Goal: Communication & Community: Connect with others

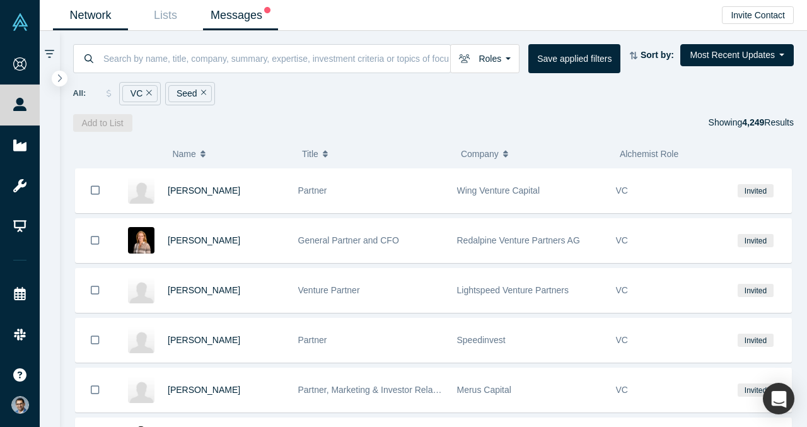
click at [230, 23] on link "Messages" at bounding box center [240, 16] width 75 height 30
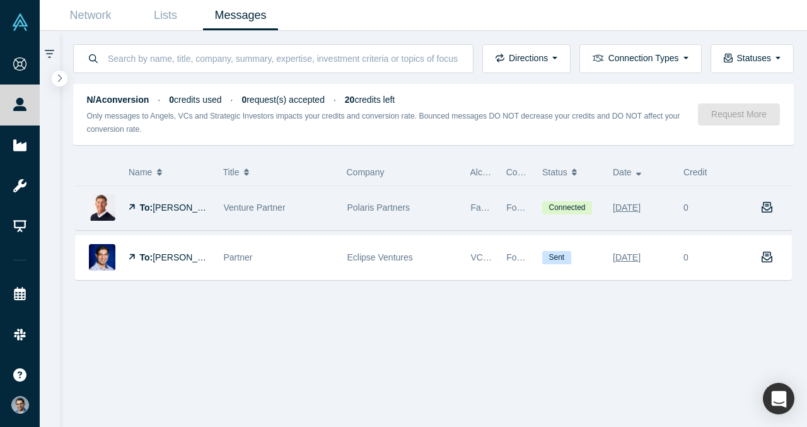
click at [288, 214] on div "Venture Partner" at bounding box center [279, 208] width 110 height 44
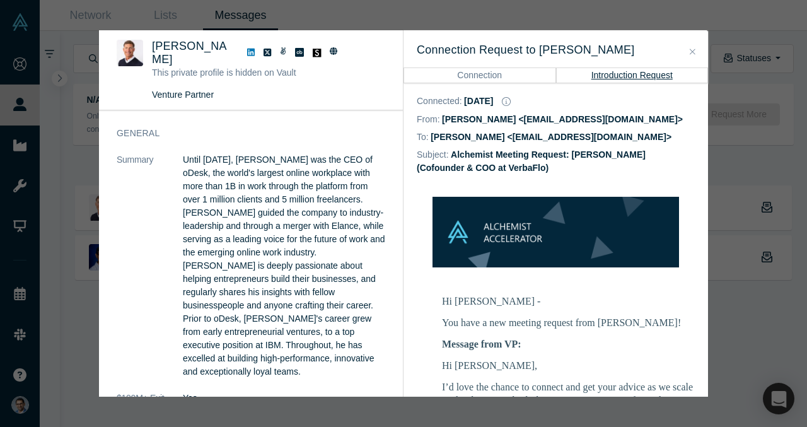
click at [479, 69] on div "Connection Request to Gary Swart Connection Introduction Request" at bounding box center [556, 56] width 305 height 53
click at [479, 69] on button "Connection" at bounding box center [480, 74] width 153 height 15
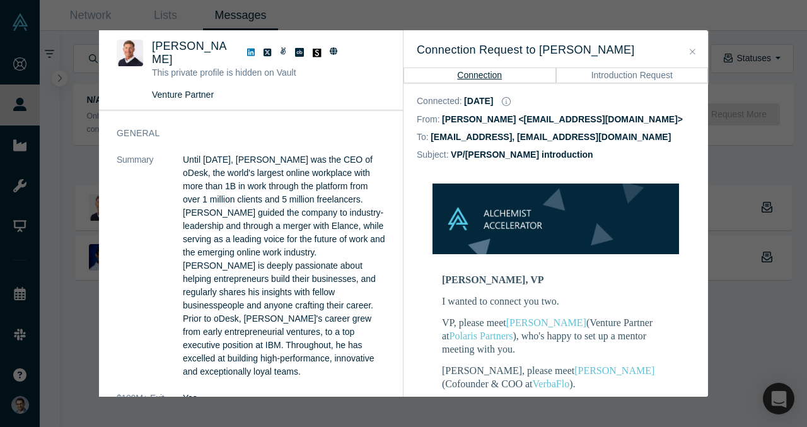
click at [508, 52] on h3 "Connection Request to Gary Swart" at bounding box center [556, 50] width 278 height 17
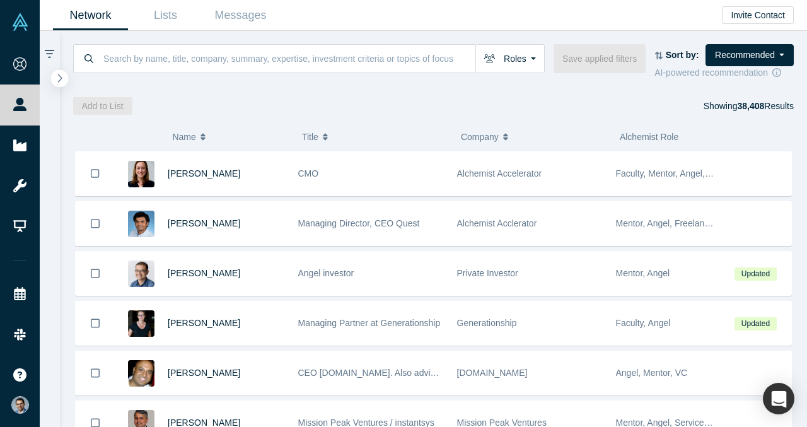
click at [55, 74] on button "button" at bounding box center [59, 78] width 17 height 17
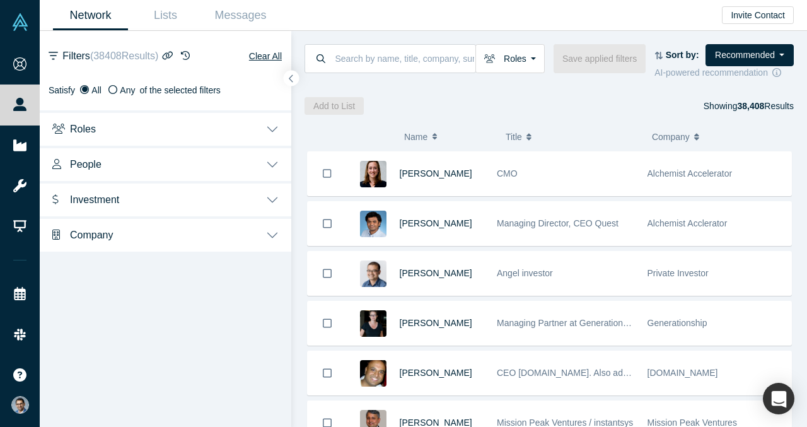
click at [129, 137] on button "Roles" at bounding box center [166, 127] width 252 height 35
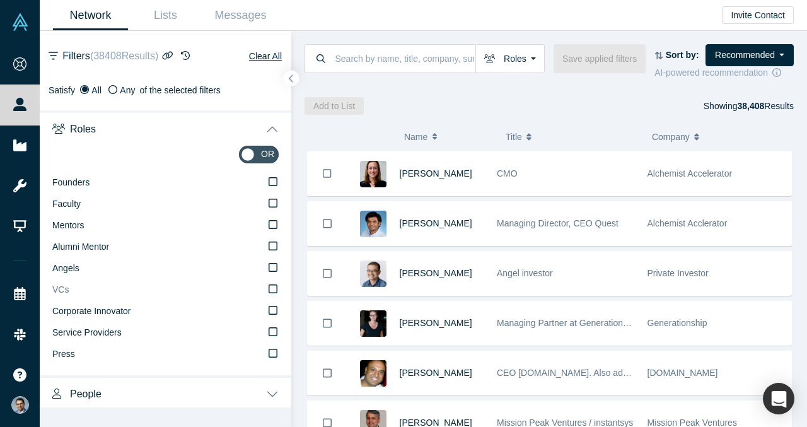
click at [100, 286] on label "VCs" at bounding box center [165, 289] width 226 height 21
click at [0, 0] on input "VCs" at bounding box center [0, 0] width 0 height 0
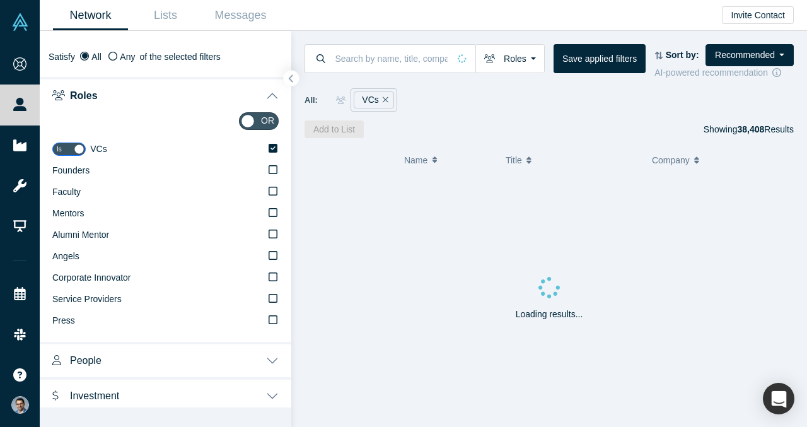
scroll to position [35, 0]
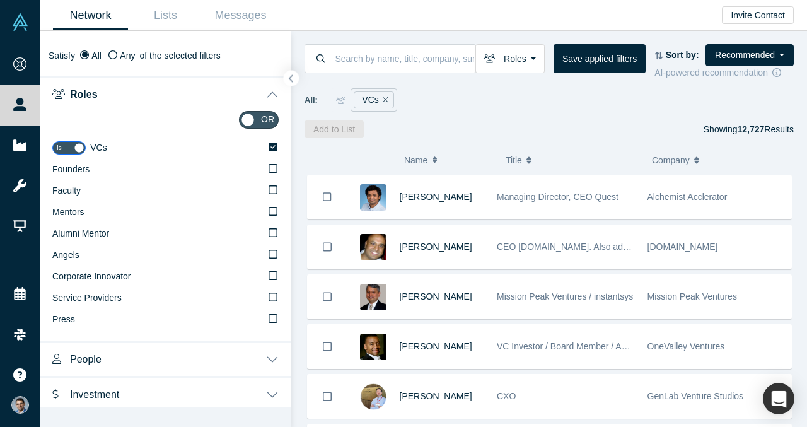
click at [194, 91] on button "Roles" at bounding box center [166, 93] width 252 height 35
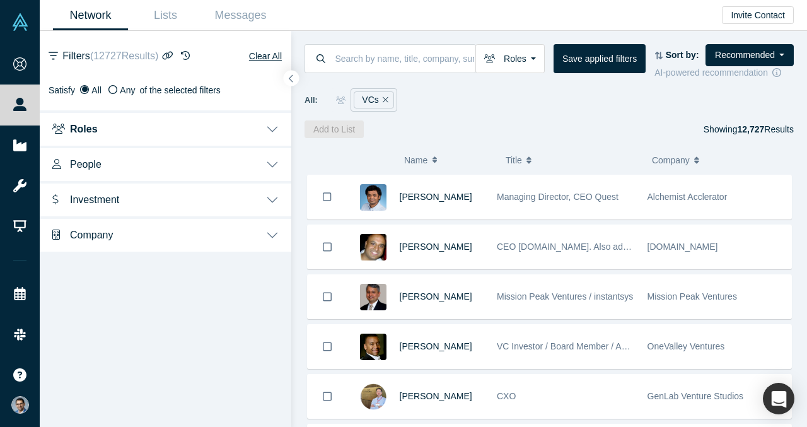
click at [166, 164] on button "People" at bounding box center [166, 163] width 252 height 35
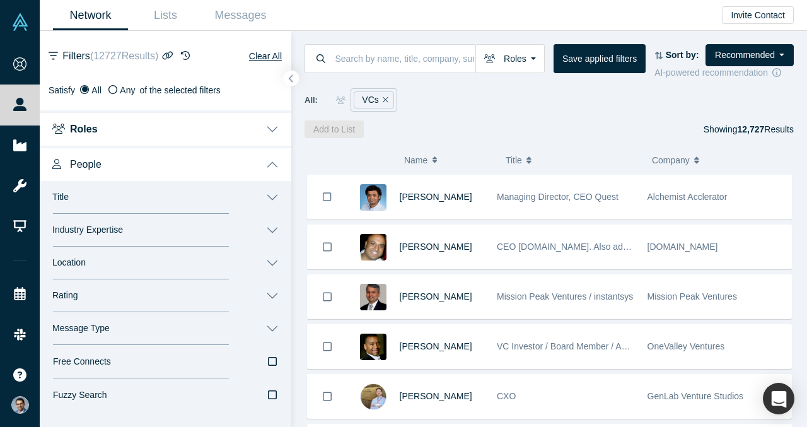
click at [166, 164] on button "People" at bounding box center [166, 163] width 252 height 35
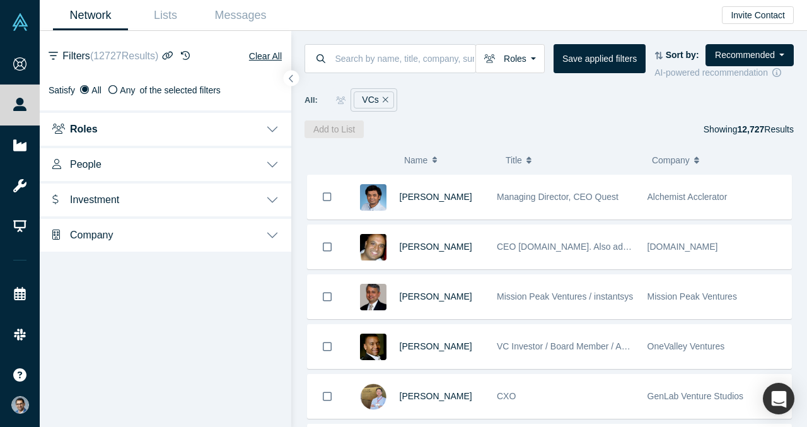
click at [154, 198] on button "Investment" at bounding box center [166, 198] width 252 height 35
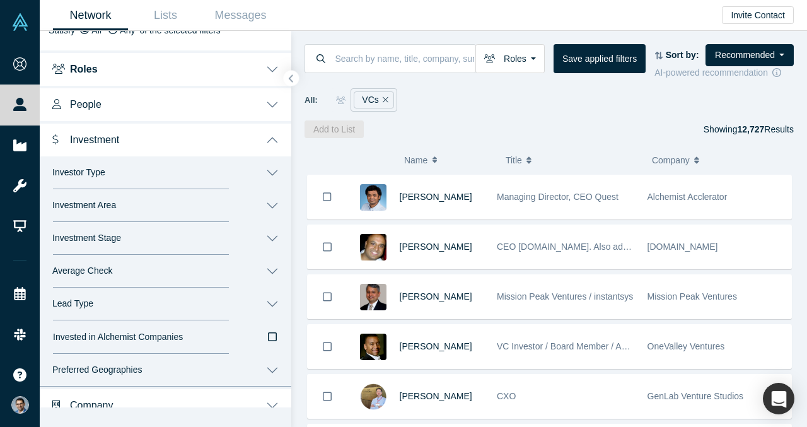
scroll to position [74, 0]
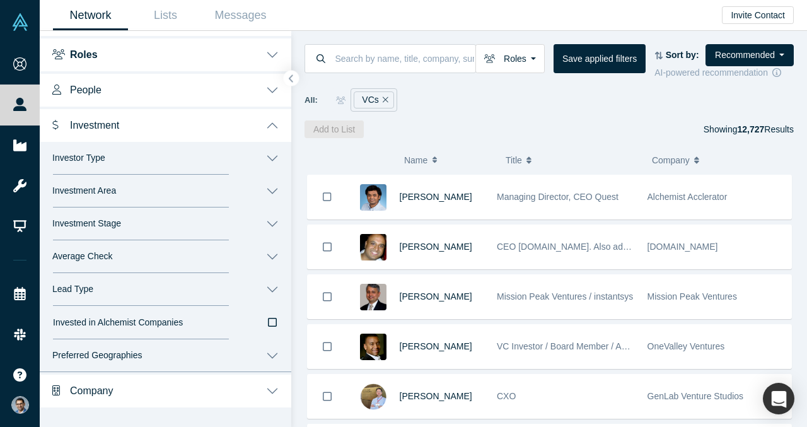
click at [121, 223] on span "Investment Stage" at bounding box center [86, 223] width 69 height 11
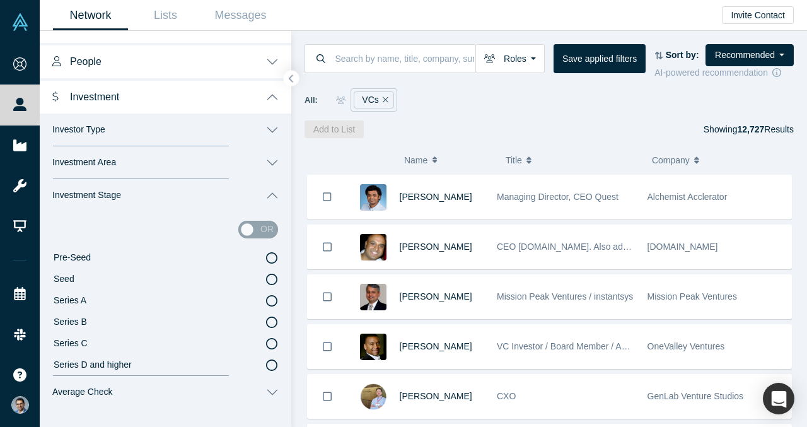
click at [120, 201] on button "Investment Stage" at bounding box center [166, 195] width 252 height 33
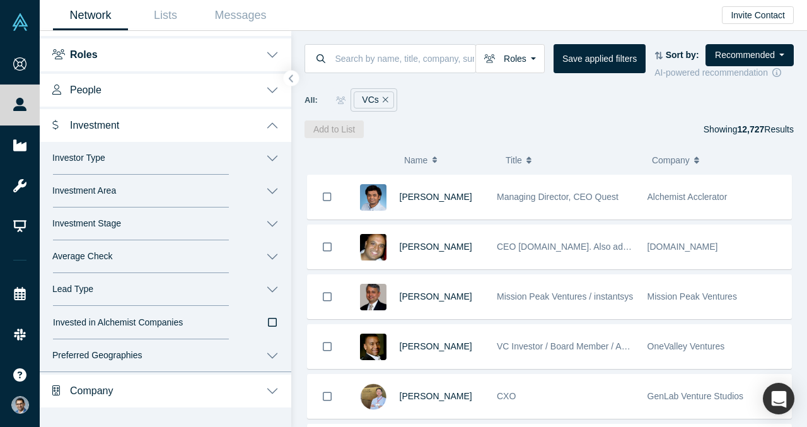
click at [115, 259] on button "Average Check" at bounding box center [166, 256] width 252 height 33
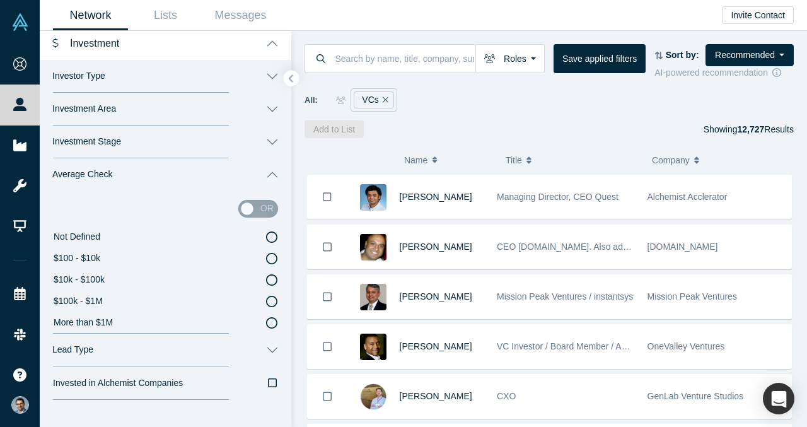
scroll to position [170, 0]
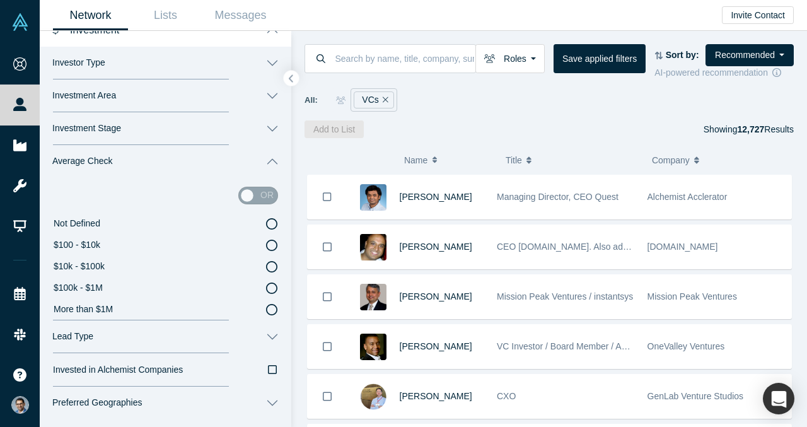
click at [99, 306] on span "More than $1M" at bounding box center [83, 309] width 59 height 10
click at [0, 0] on input "More than $1M" at bounding box center [0, 0] width 0 height 0
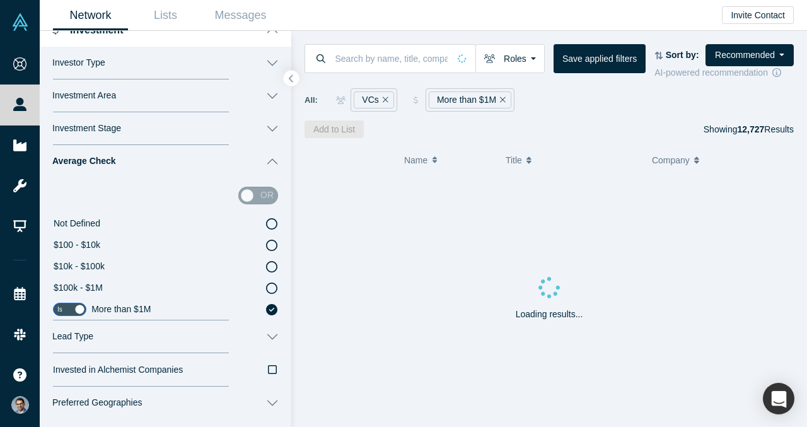
click at [149, 163] on button "Average Check" at bounding box center [166, 161] width 252 height 33
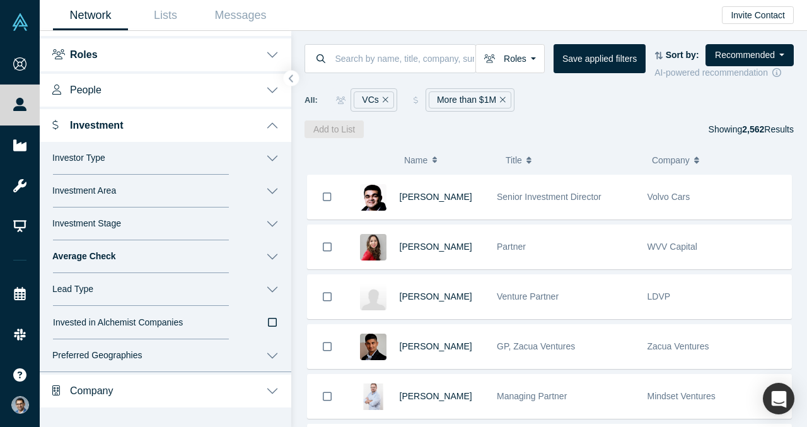
scroll to position [74, 0]
click at [291, 74] on icon "button" at bounding box center [291, 78] width 6 height 9
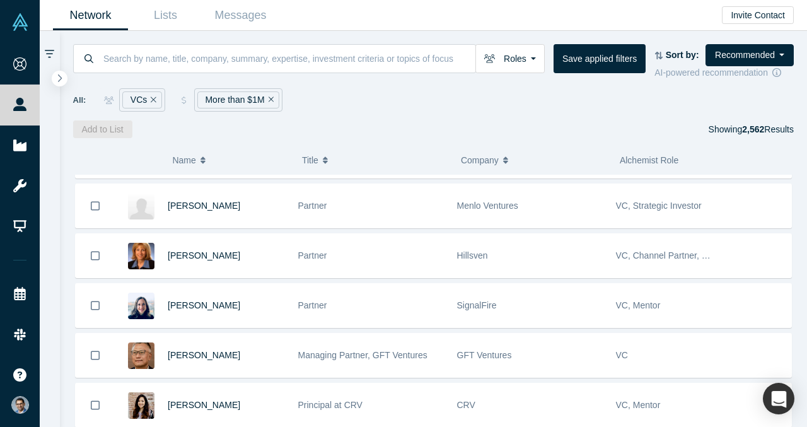
scroll to position [989, 0]
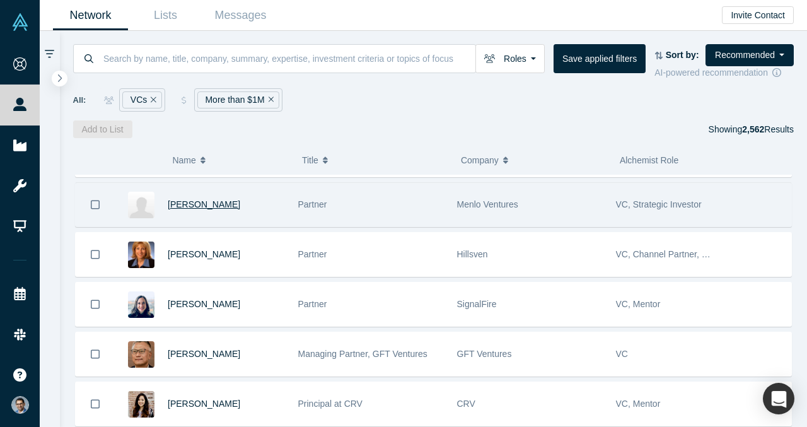
click at [197, 201] on span "[PERSON_NAME]" at bounding box center [204, 204] width 73 height 10
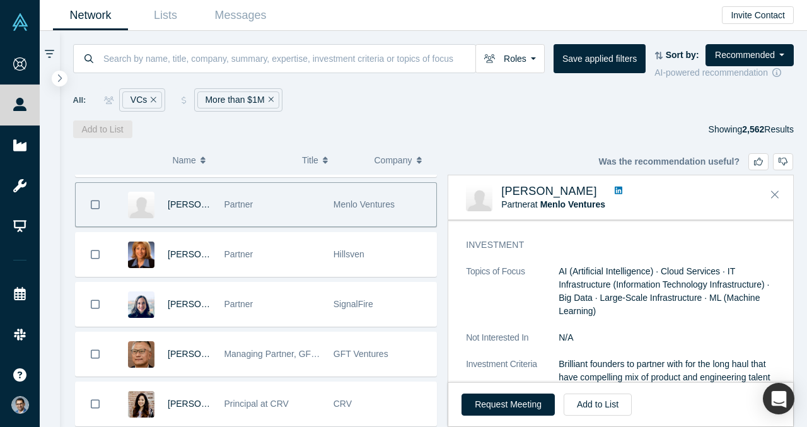
scroll to position [0, 0]
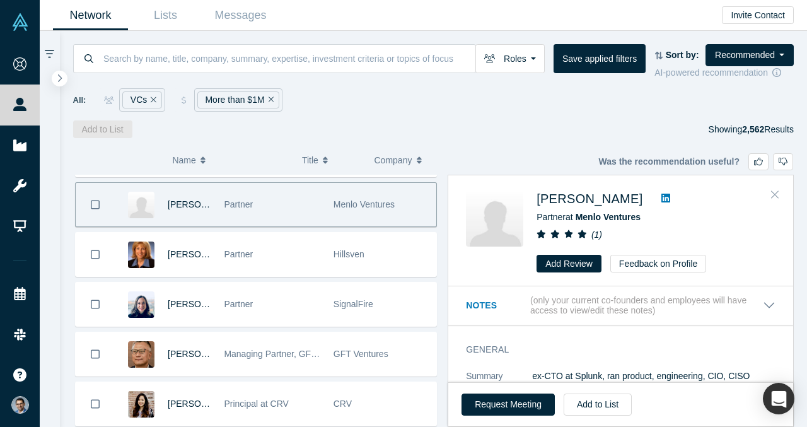
drag, startPoint x: 778, startPoint y: 194, endPoint x: 603, endPoint y: 294, distance: 201.7
click at [604, 294] on div "Was the recommendation useful? Tim Tully Partner at Menlo Ventures ( 1 ) Add Re…" at bounding box center [621, 301] width 346 height 252
click at [571, 201] on span "Tim Tully" at bounding box center [590, 199] width 106 height 14
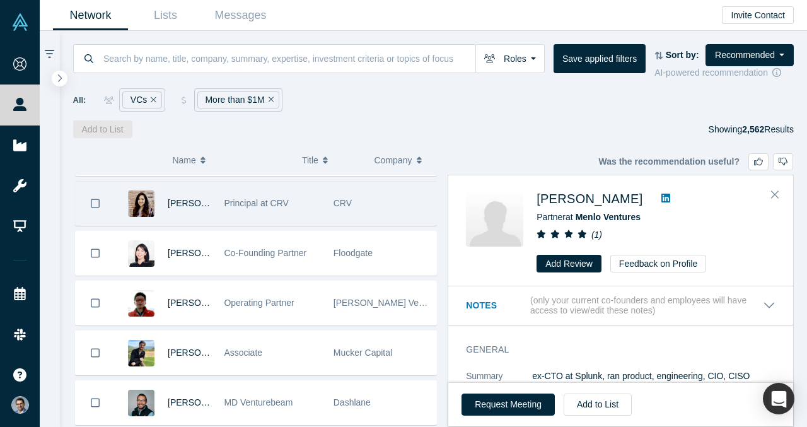
scroll to position [1192, 0]
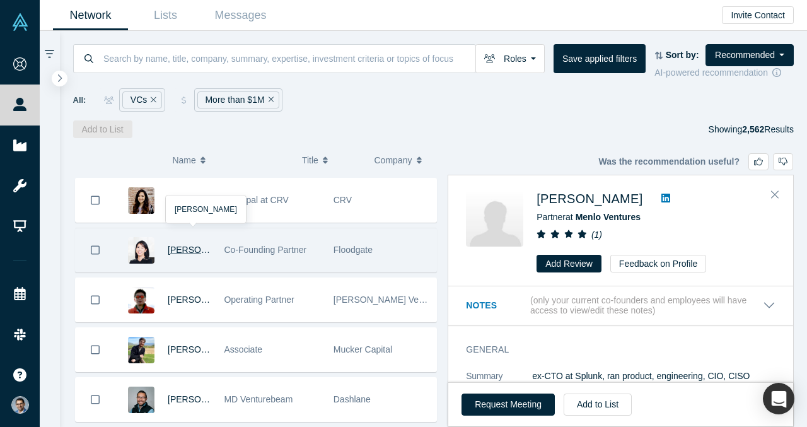
click at [188, 247] on span "Ann Miura-Ko" at bounding box center [204, 250] width 73 height 10
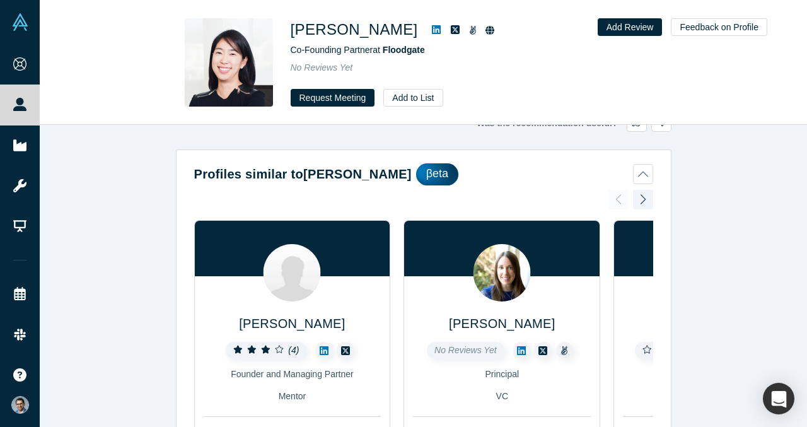
scroll to position [20, 0]
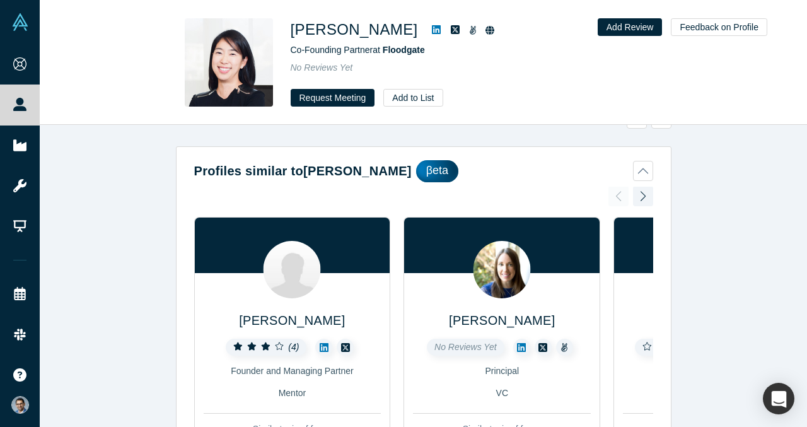
click at [545, 175] on button "Profiles similar to Ann Miura-Ko βeta" at bounding box center [423, 171] width 459 height 22
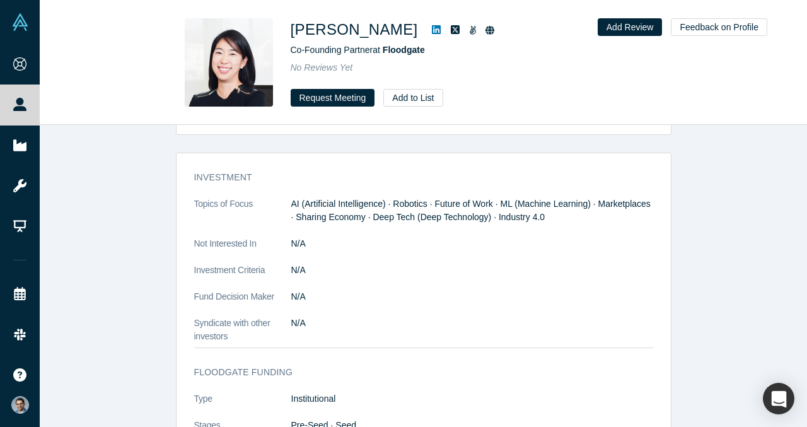
scroll to position [652, 0]
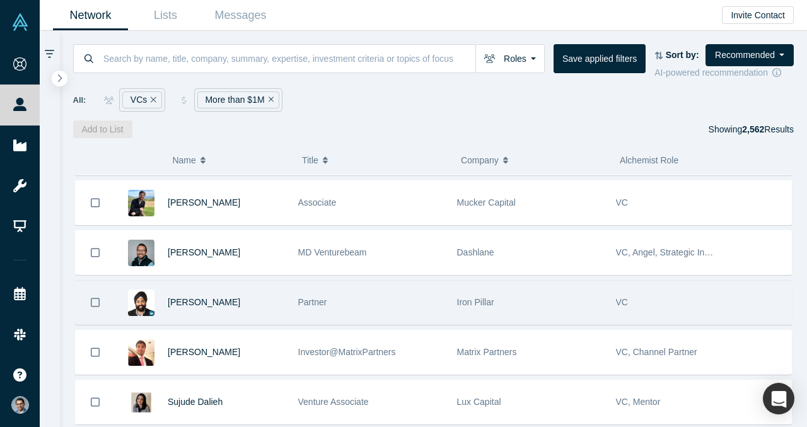
scroll to position [1290, 0]
click at [199, 306] on div "[PERSON_NAME]" at bounding box center [226, 302] width 117 height 44
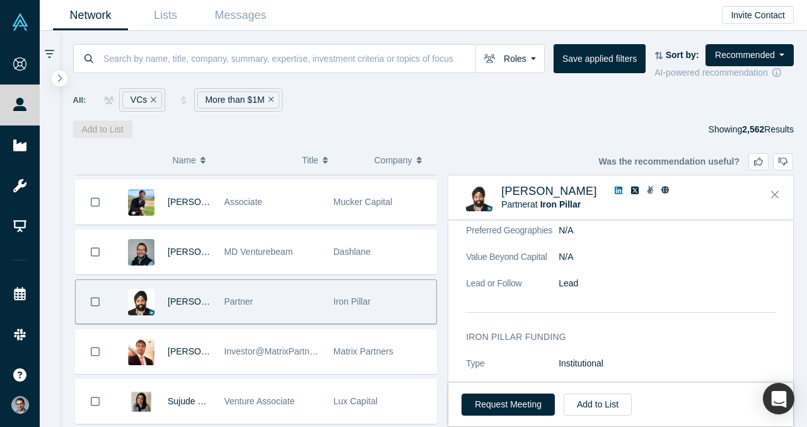
scroll to position [1400, 0]
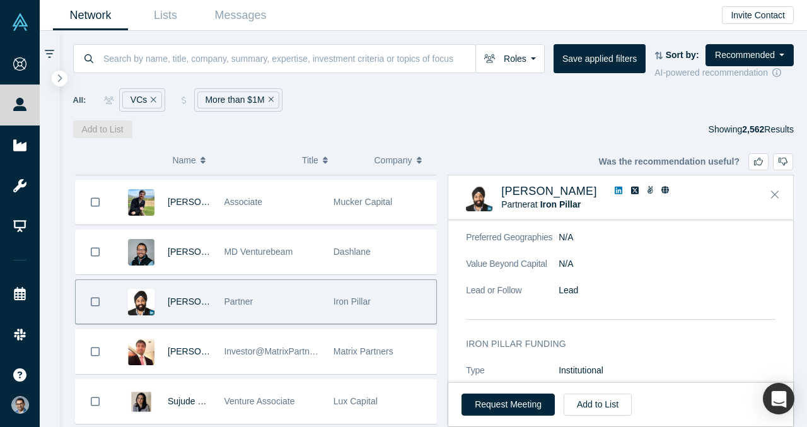
click at [610, 194] on link at bounding box center [618, 191] width 16 height 13
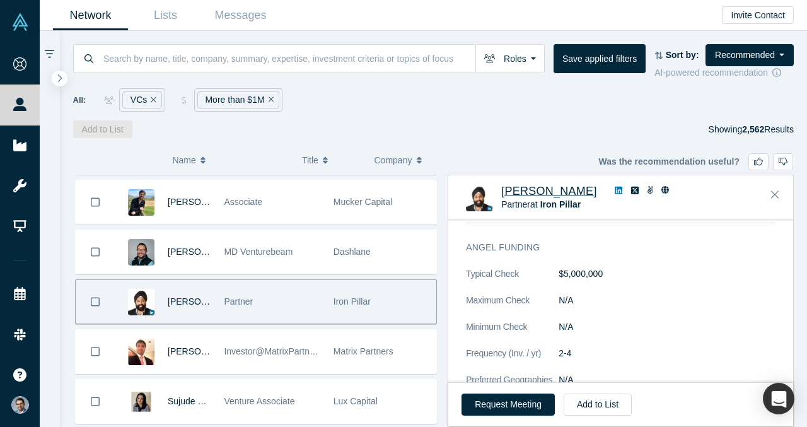
click at [532, 192] on span "[PERSON_NAME]" at bounding box center [549, 191] width 96 height 13
click at [773, 192] on icon "Close" at bounding box center [775, 194] width 8 height 11
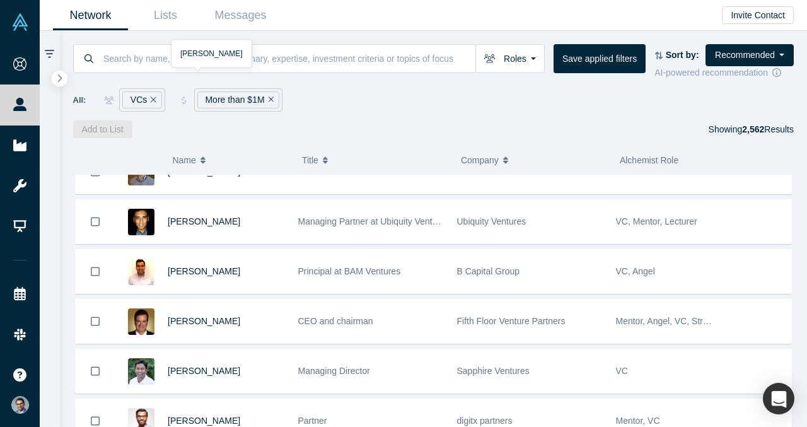
scroll to position [1684, 0]
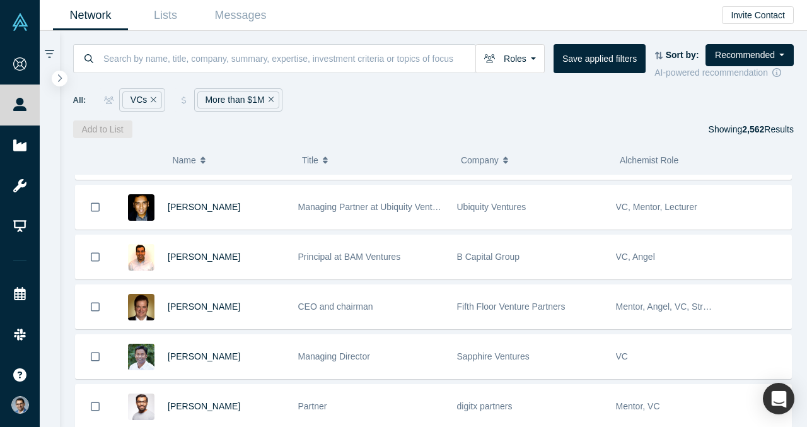
click at [419, 108] on div "All: VCs More than $1M" at bounding box center [433, 99] width 721 height 23
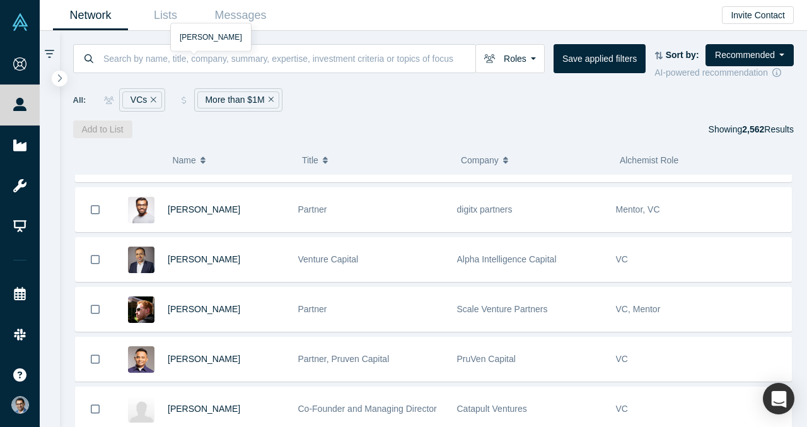
scroll to position [1882, 0]
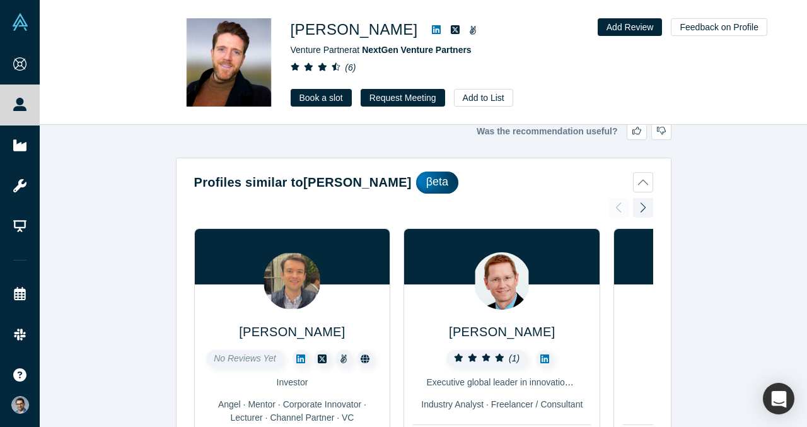
scroll to position [10, 0]
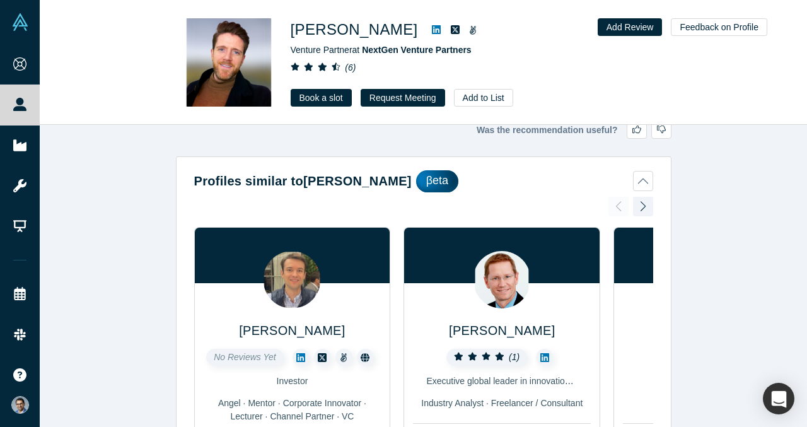
click at [644, 179] on button "Profiles similar to Shane Sabine βeta" at bounding box center [423, 181] width 459 height 22
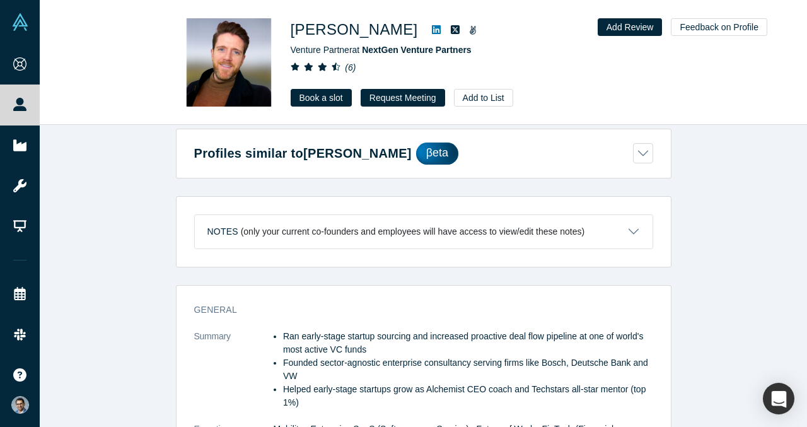
scroll to position [0, 0]
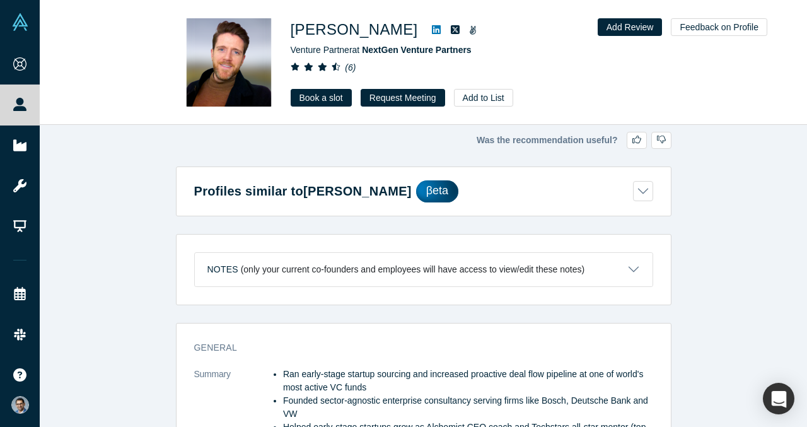
click at [432, 27] on icon at bounding box center [436, 29] width 9 height 9
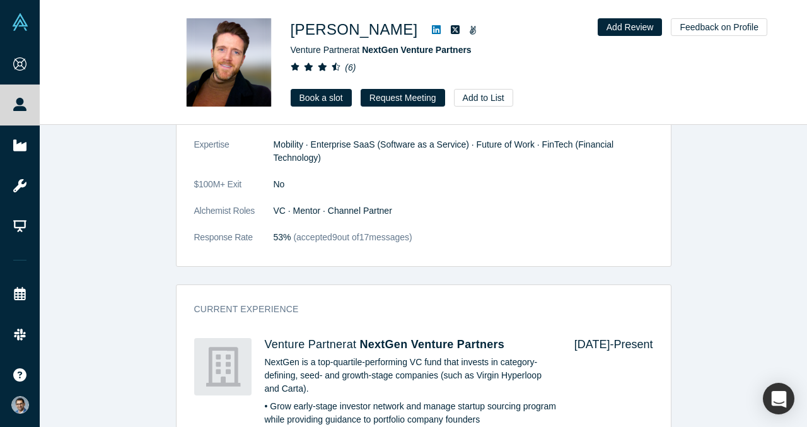
scroll to position [486, 0]
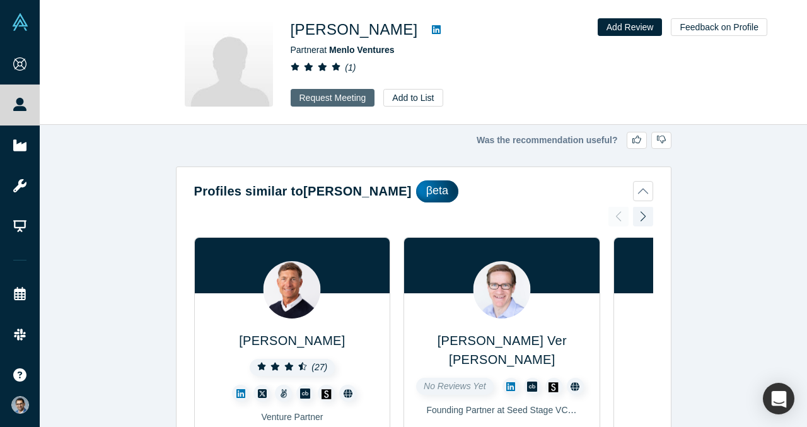
click at [332, 99] on button "Request Meeting" at bounding box center [333, 98] width 84 height 18
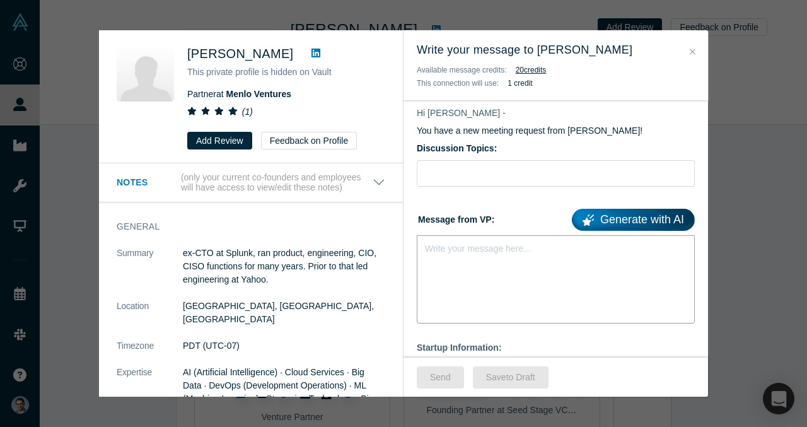
scroll to position [84, 0]
click at [458, 255] on div "Write your message here..." at bounding box center [556, 278] width 278 height 88
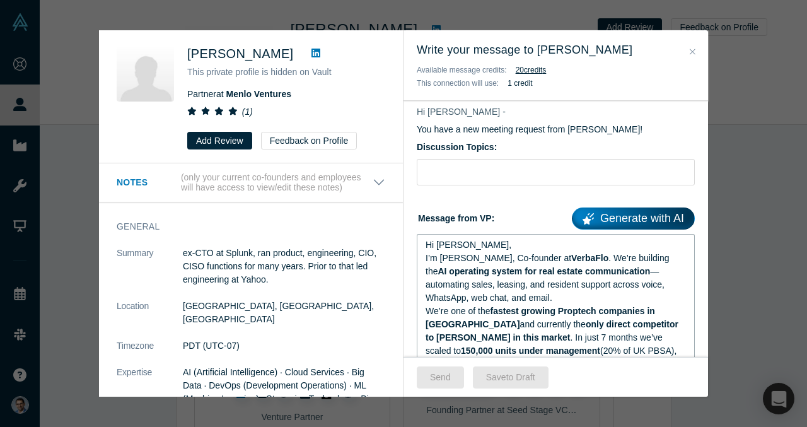
click at [470, 247] on div "Hi Tim," at bounding box center [556, 244] width 261 height 13
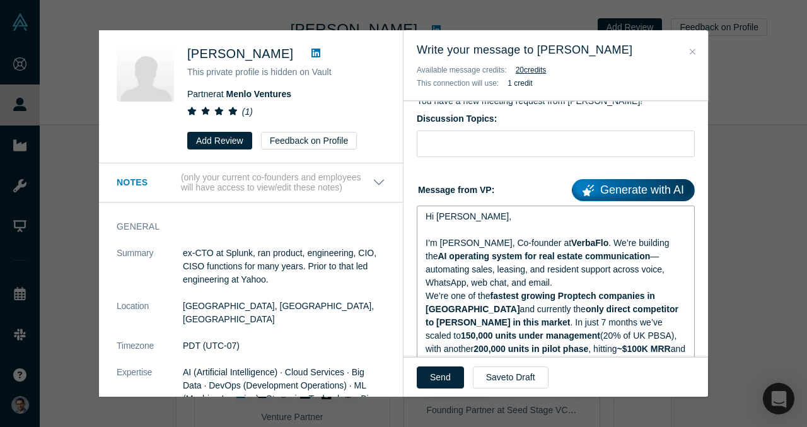
scroll to position [114, 0]
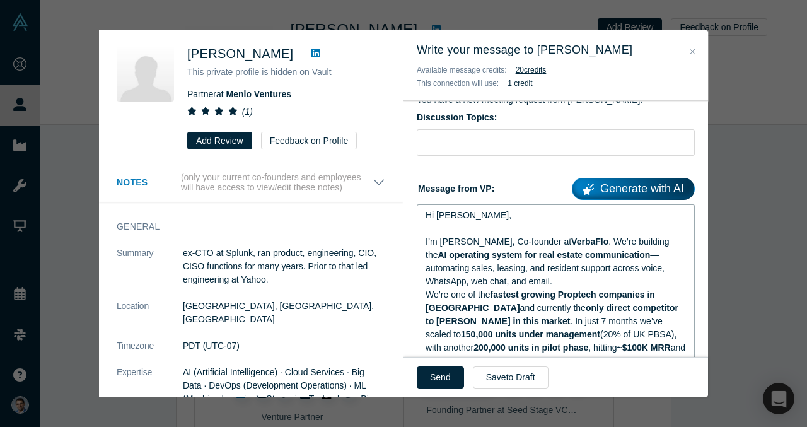
click at [513, 278] on div "I’m VP Singh, Co-founder at VerbaFlo . We’re building the AI operating system f…" at bounding box center [556, 261] width 261 height 53
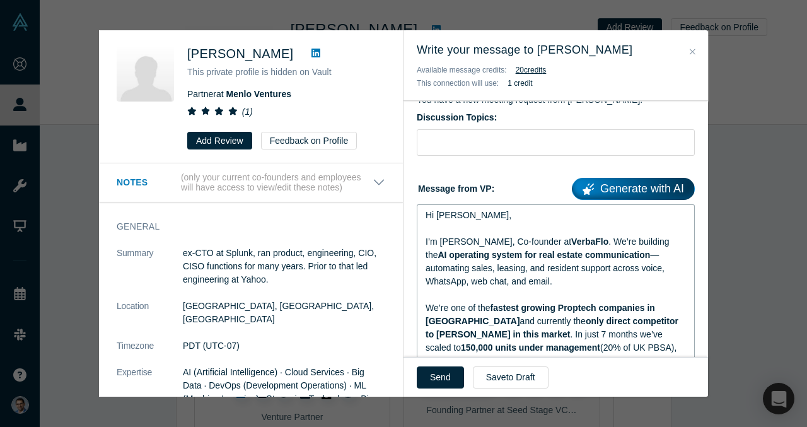
scroll to position [134, 0]
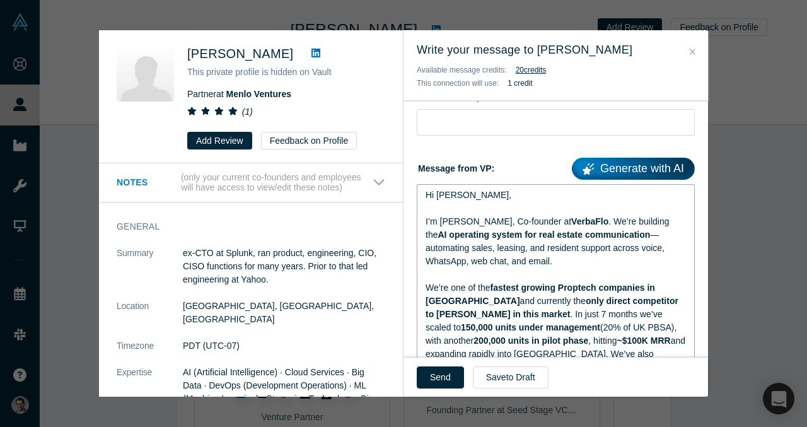
click at [635, 239] on span "—automating sales, leasing, and resident support across voice, WhatsApp, web ch…" at bounding box center [547, 248] width 242 height 37
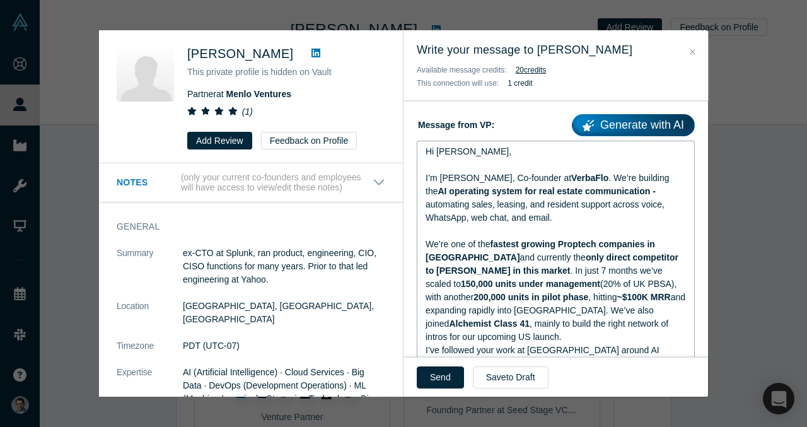
scroll to position [199, 0]
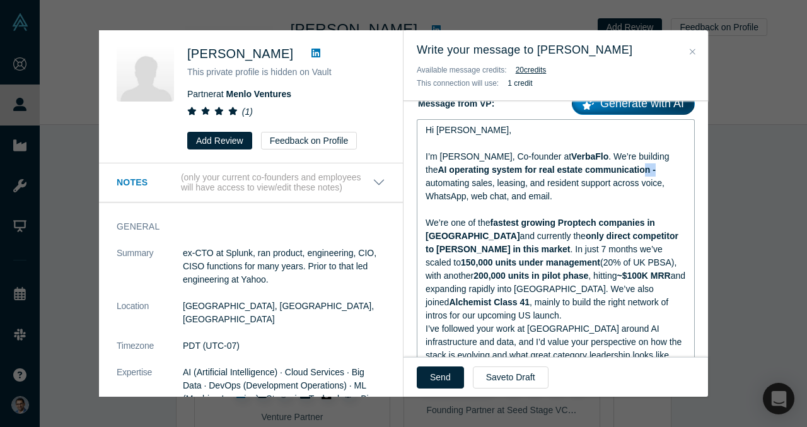
drag, startPoint x: 634, startPoint y: 170, endPoint x: 624, endPoint y: 170, distance: 10.7
click at [624, 170] on span "AI operating system for real estate communication -" at bounding box center [547, 170] width 218 height 10
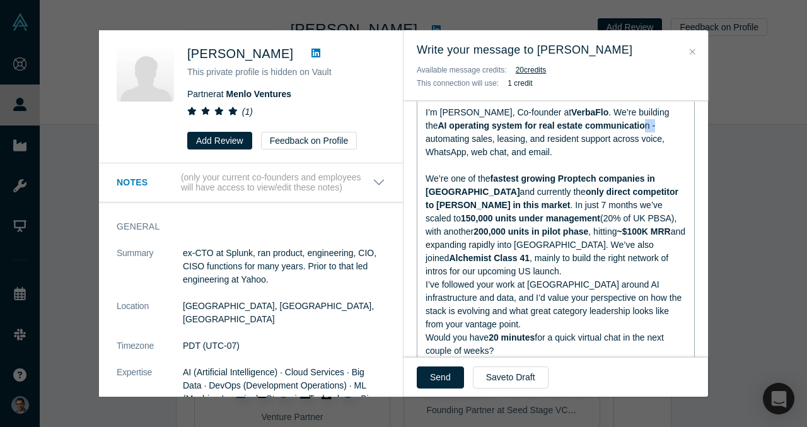
scroll to position [245, 0]
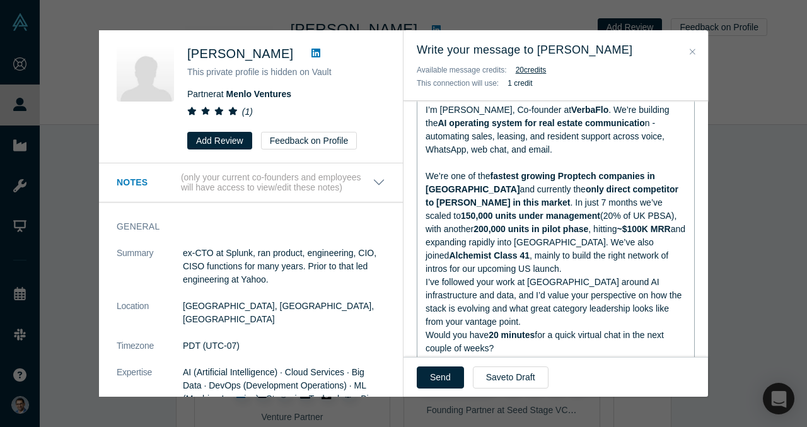
click at [617, 231] on span "~$100K MRR" at bounding box center [644, 229] width 54 height 10
click at [668, 250] on span ", mainly to build the right network of intros for our upcoming US launch." at bounding box center [548, 261] width 245 height 23
click at [670, 253] on div "We’re one of the fastest growing Proptech companies in Europe and currently the…" at bounding box center [556, 223] width 261 height 106
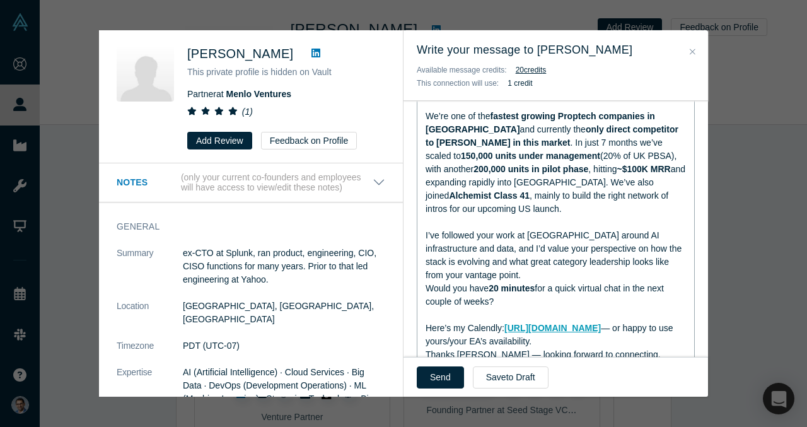
scroll to position [308, 0]
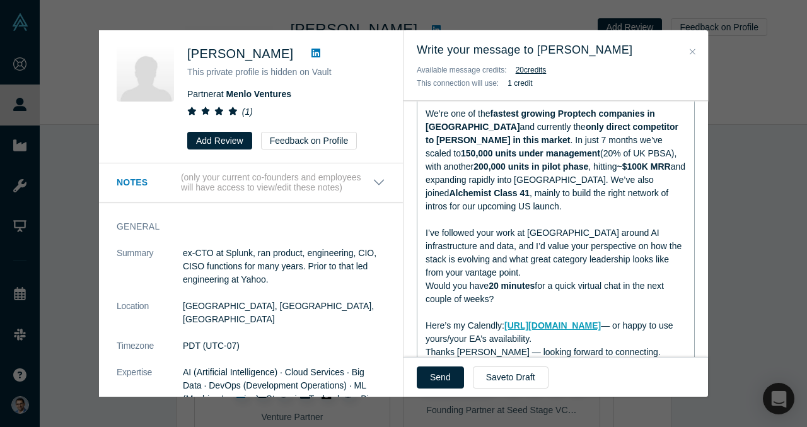
click at [530, 252] on div "I’ve followed your work at Menlo around AI infrastructure and data, and I’d val…" at bounding box center [556, 252] width 261 height 53
click at [499, 260] on div "I’ve followed your work at Menlo around AI infrastructure and data, and I’d val…" at bounding box center [556, 252] width 261 height 53
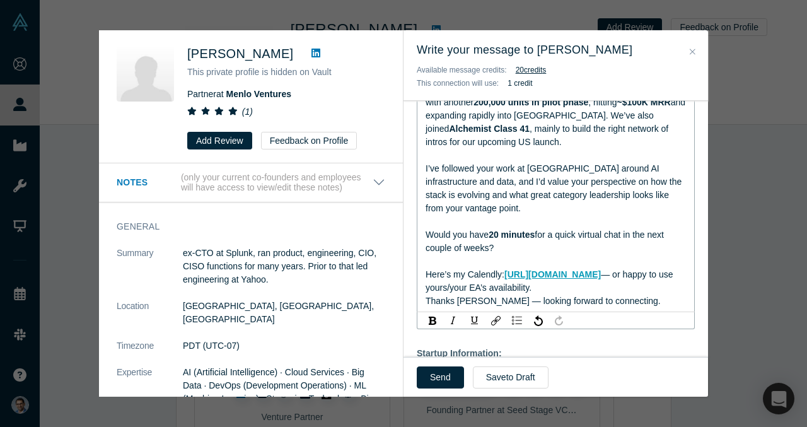
scroll to position [393, 0]
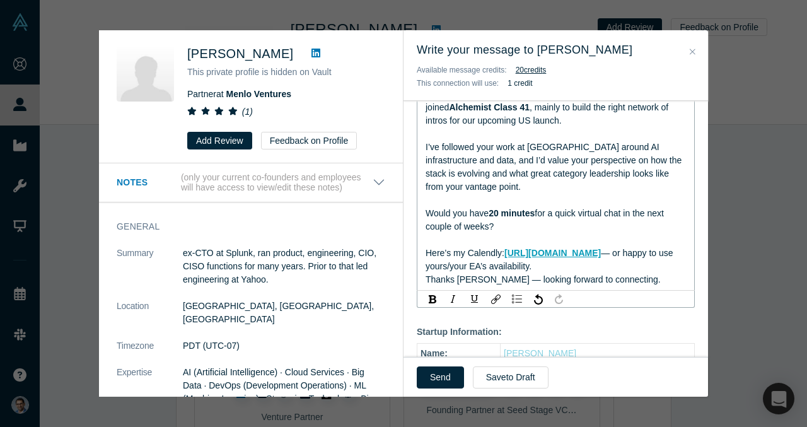
click at [477, 274] on span "Thanks Tim — looking forward to connecting." at bounding box center [543, 279] width 235 height 10
click at [653, 248] on span "— or happy to use yours/your EA’s availability." at bounding box center [551, 259] width 250 height 23
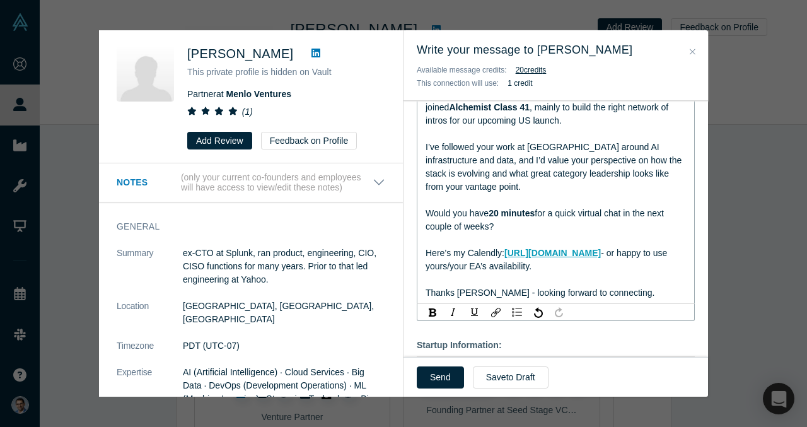
scroll to position [403, 0]
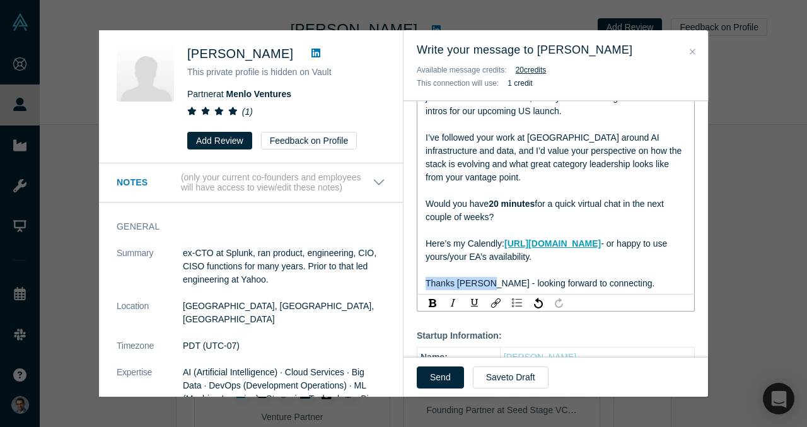
drag, startPoint x: 482, startPoint y: 272, endPoint x: 407, endPoint y: 272, distance: 75.0
click at [407, 272] on div "Hi Tim - You have a new meeting request from VP Singh! Discussion Topics: Messa…" at bounding box center [556, 411] width 305 height 1276
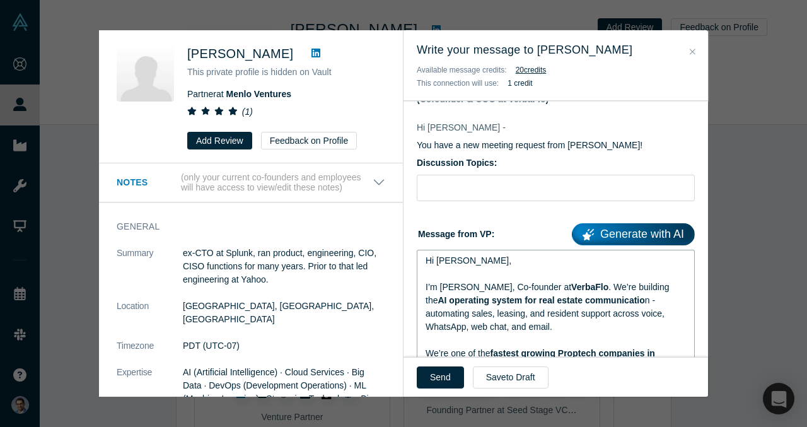
scroll to position [53, 0]
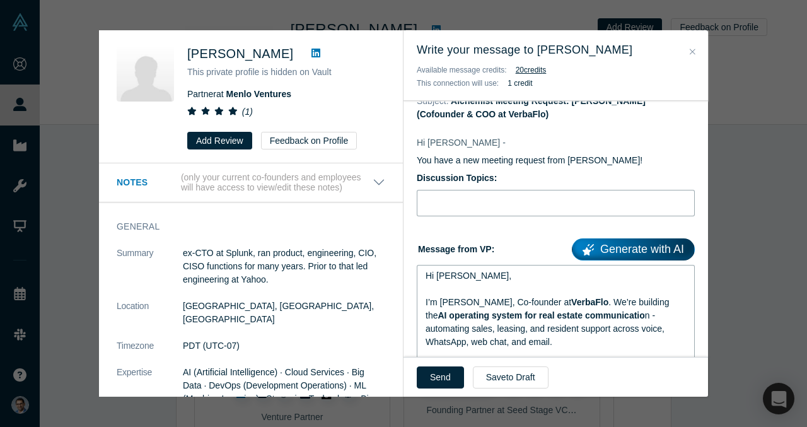
click at [462, 201] on input "Discussion Topics:" at bounding box center [556, 203] width 278 height 26
paste input "Quick ideas exchange on AI infra × real estate comms"
paste input "Europe’s fastest-growing Proptech (150k units, EliseAI competitor)"
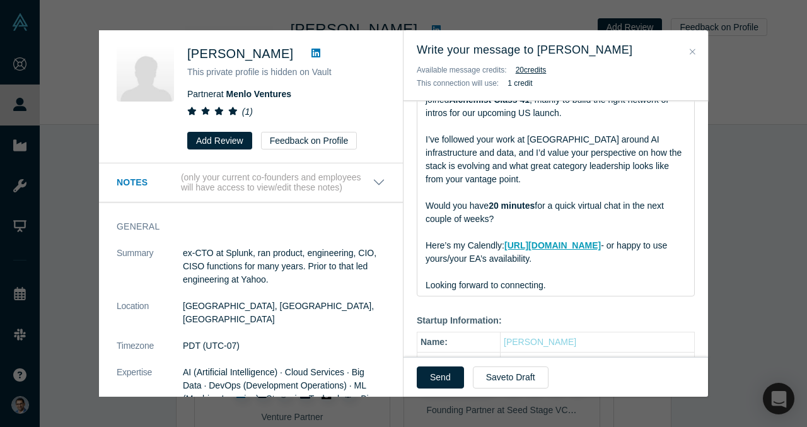
scroll to position [403, 0]
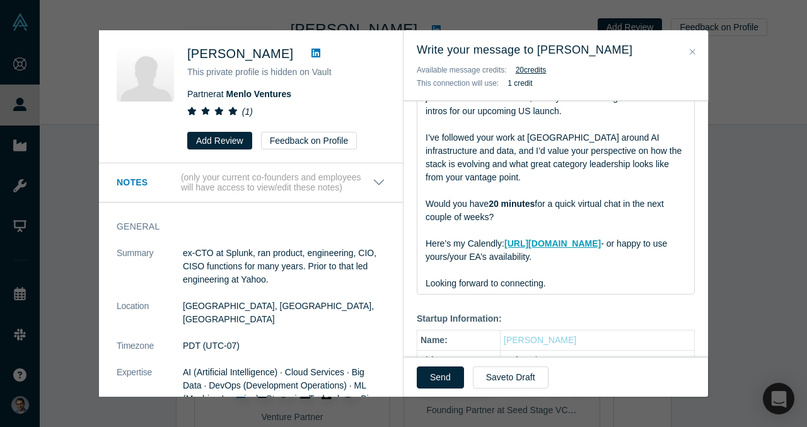
type input "Europe’s fastest-growing Proptech (150k units, EliseAI competitor)"
click at [530, 197] on div "Would you have 20 minutes for a quick virtual chat in the next couple of weeks?" at bounding box center [556, 210] width 261 height 26
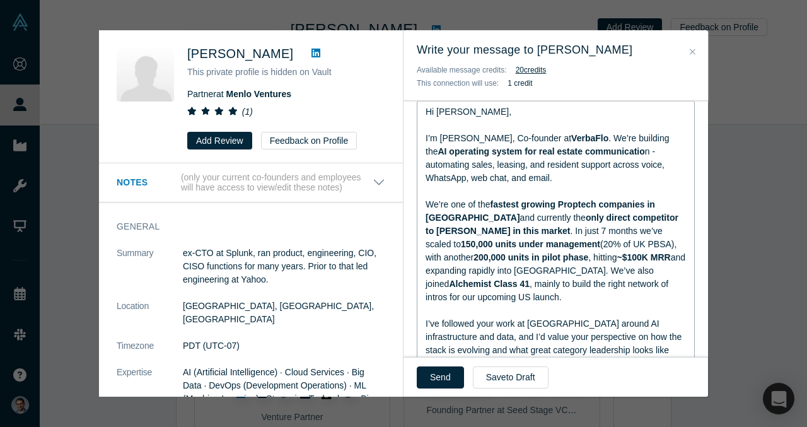
scroll to position [218, 0]
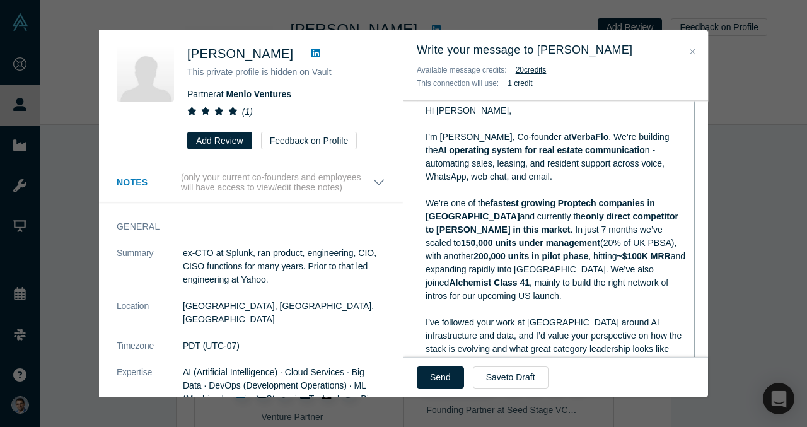
click at [620, 148] on span "AI operating system for real estate communicatio" at bounding box center [541, 150] width 207 height 10
click at [482, 266] on span "and expanding rapidly into Europe. We’ve also joined" at bounding box center [557, 269] width 262 height 37
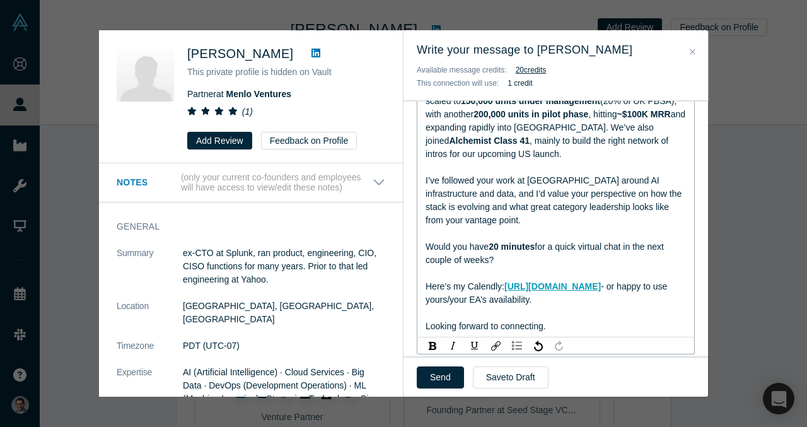
scroll to position [361, 0]
click at [431, 371] on button "Send" at bounding box center [440, 377] width 47 height 22
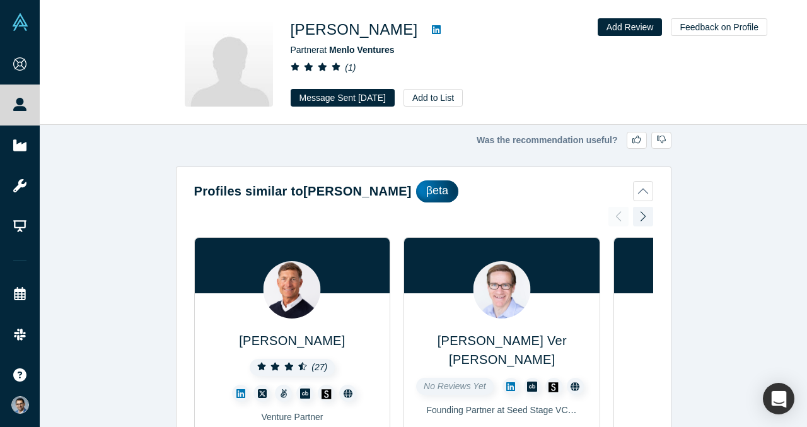
scroll to position [1, 0]
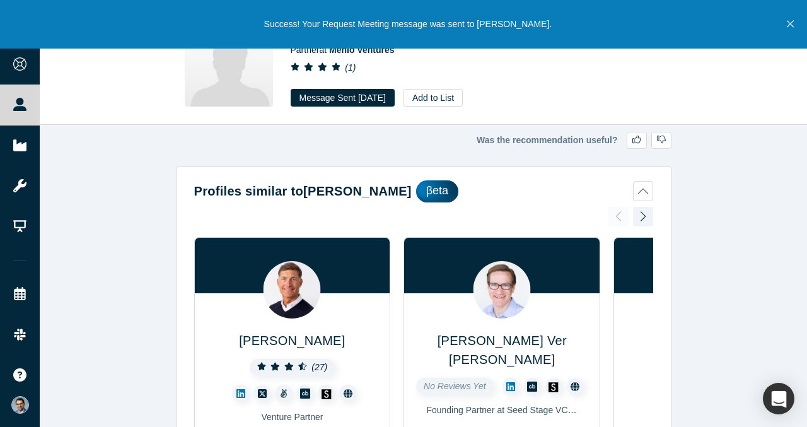
click at [792, 25] on icon "Close" at bounding box center [790, 23] width 7 height 11
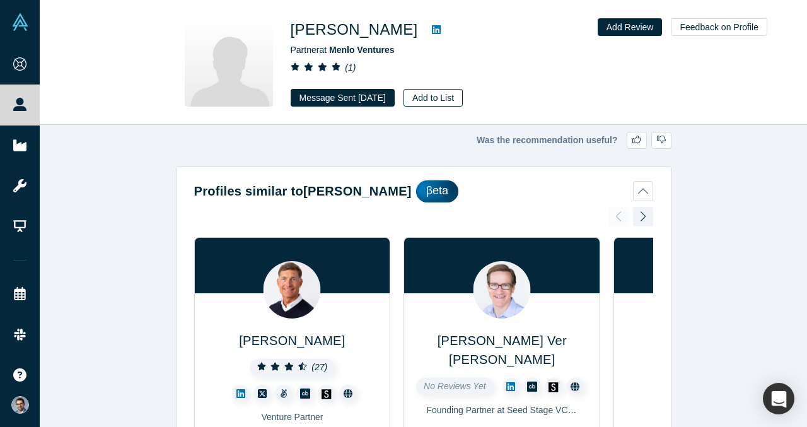
click at [463, 91] on button "Add to List" at bounding box center [433, 98] width 59 height 18
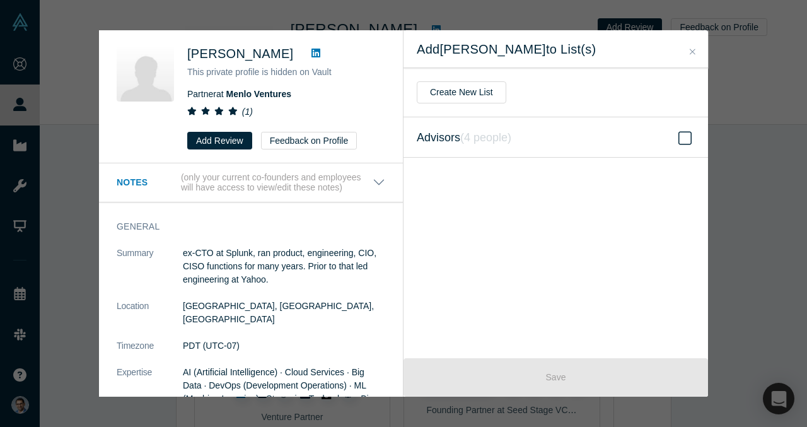
click at [533, 146] on label "Advisors ( 4 people )" at bounding box center [556, 137] width 305 height 40
click at [0, 0] on input "Advisors ( 4 people )" at bounding box center [0, 0] width 0 height 0
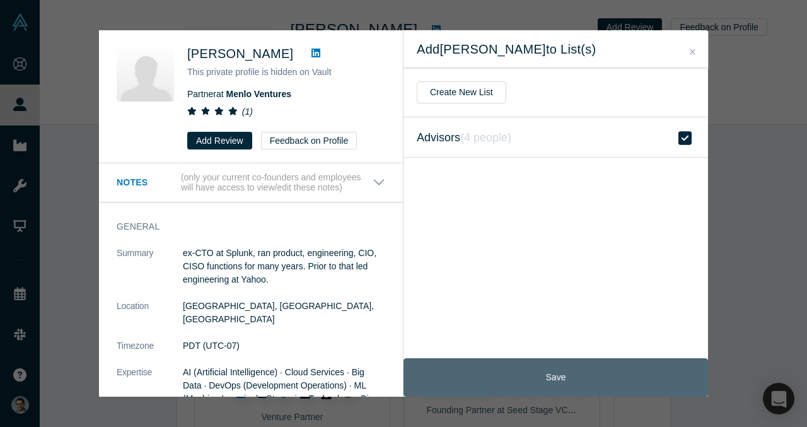
click at [545, 368] on button "Save" at bounding box center [556, 377] width 305 height 38
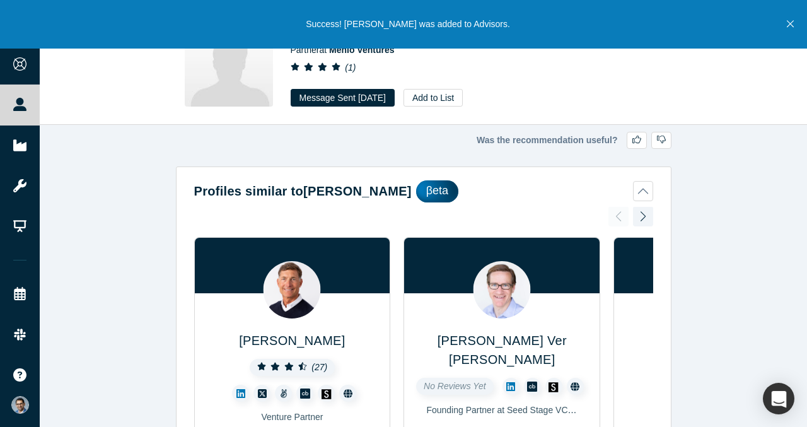
scroll to position [6, 0]
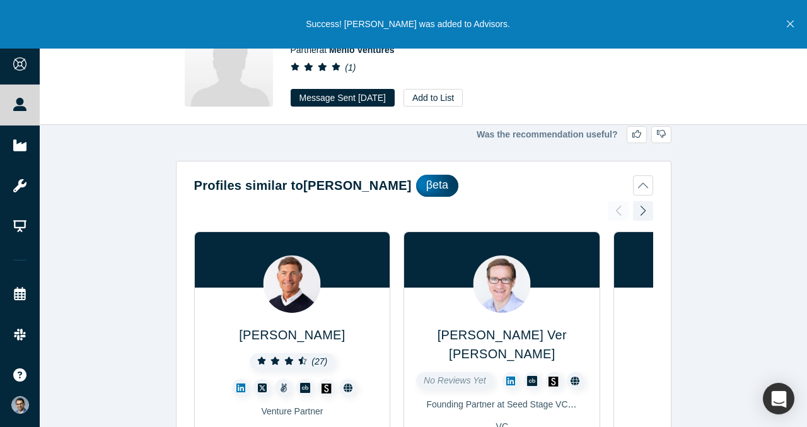
click at [646, 185] on button "Profiles similar to Tim Tully βeta" at bounding box center [423, 186] width 459 height 22
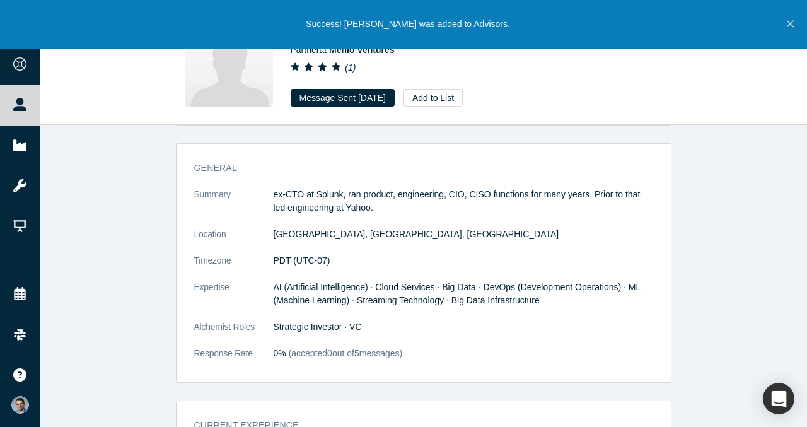
scroll to position [0, 0]
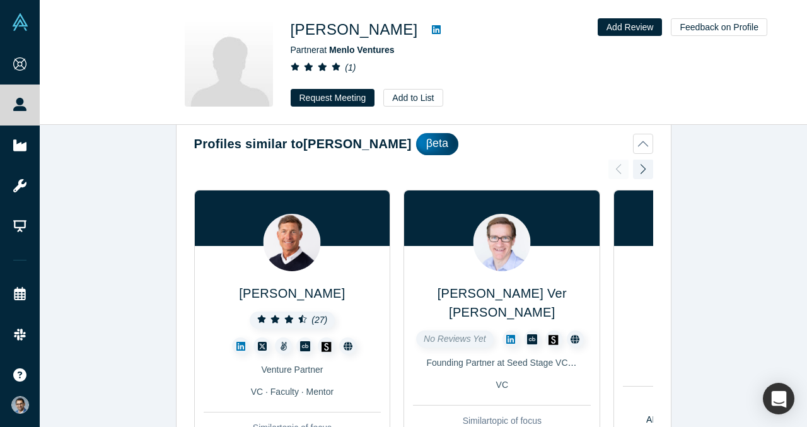
scroll to position [49, 0]
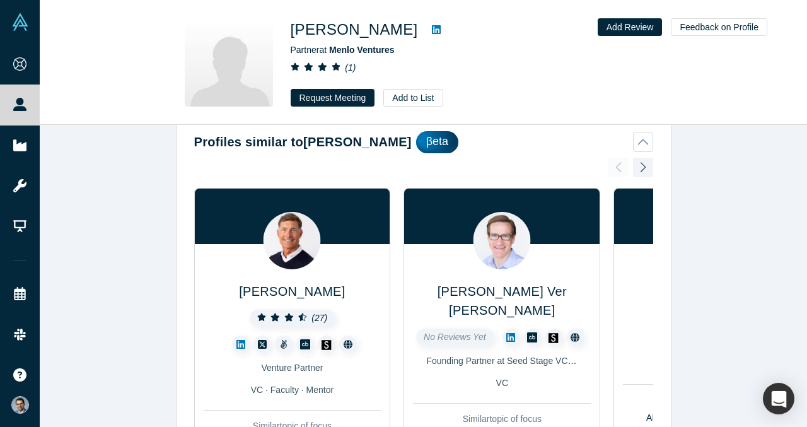
click at [643, 140] on button "Profiles similar to [PERSON_NAME] βeta" at bounding box center [423, 142] width 459 height 22
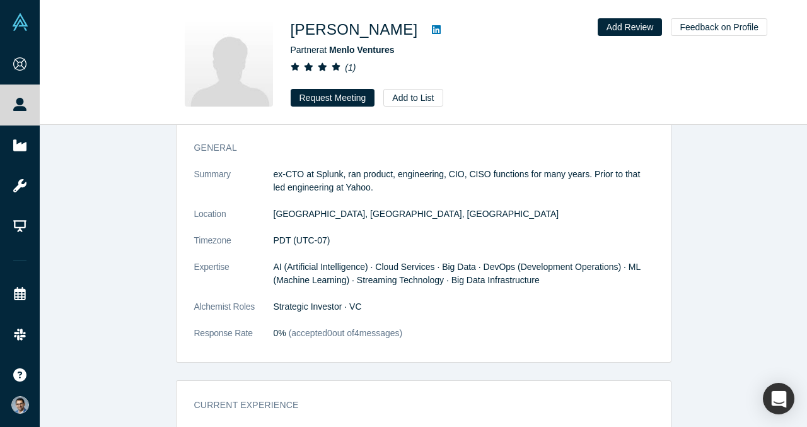
scroll to position [195, 0]
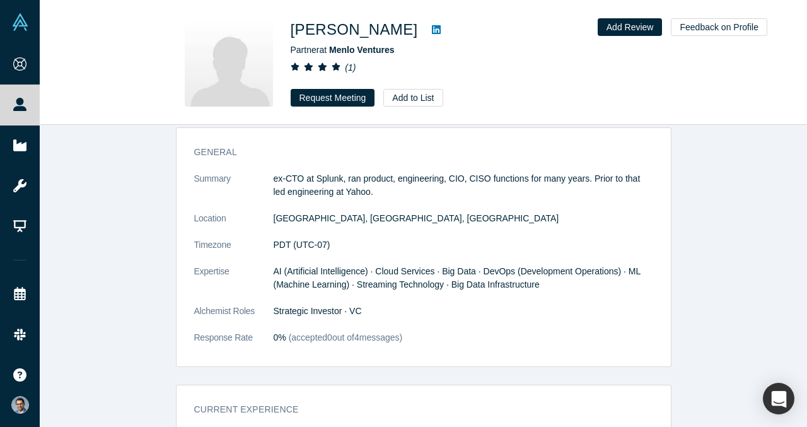
click at [427, 30] on link at bounding box center [436, 29] width 19 height 15
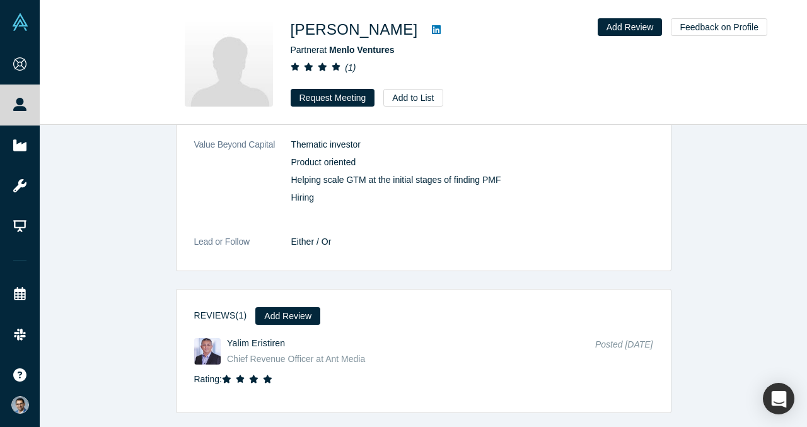
scroll to position [1124, 0]
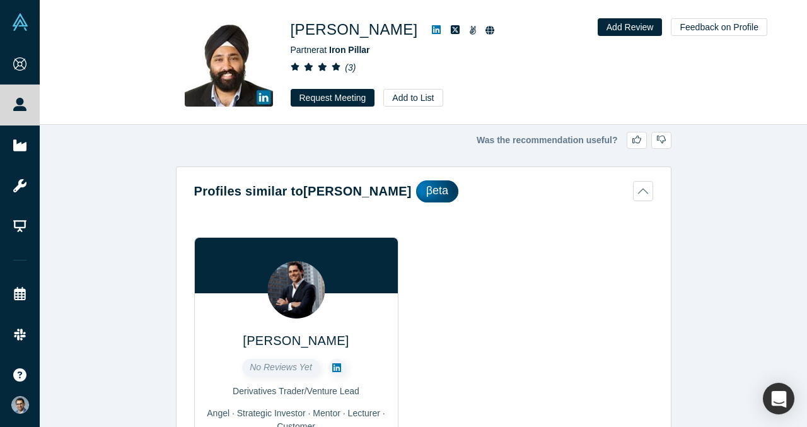
click at [640, 192] on button "Profiles similar to Mohanjit Jolly βeta" at bounding box center [423, 191] width 459 height 22
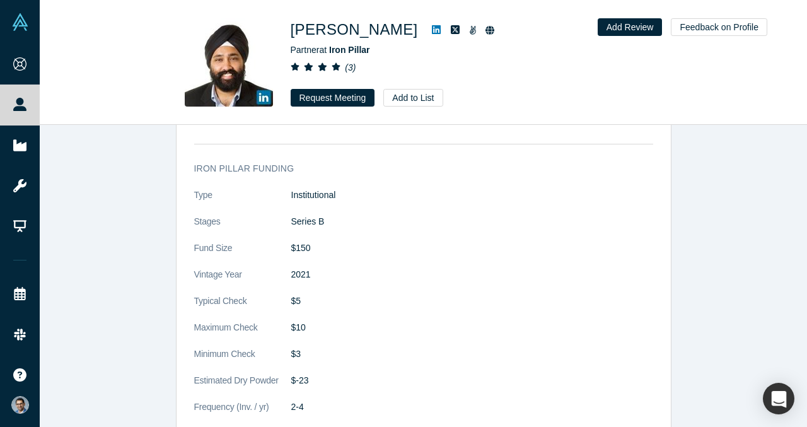
scroll to position [1530, 0]
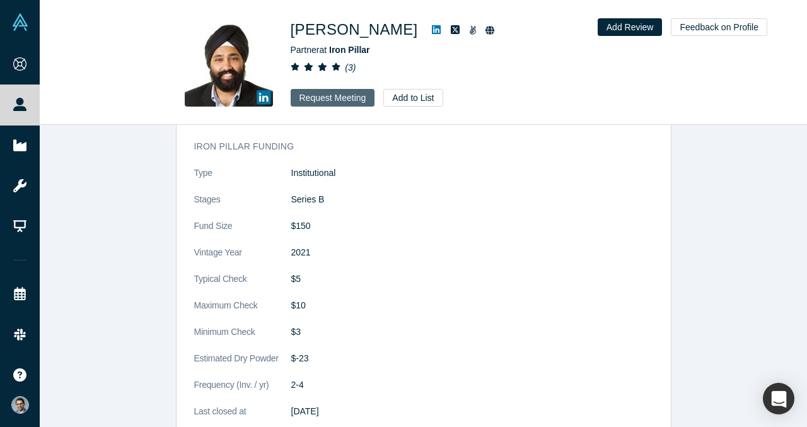
click at [346, 101] on button "Request Meeting" at bounding box center [333, 98] width 84 height 18
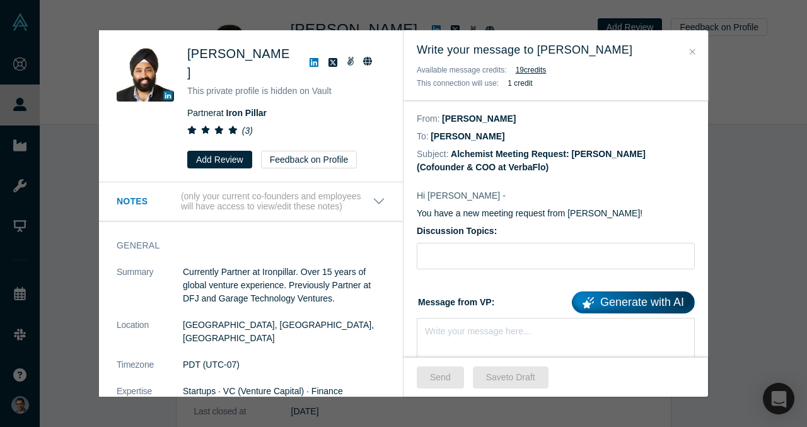
scroll to position [53, 0]
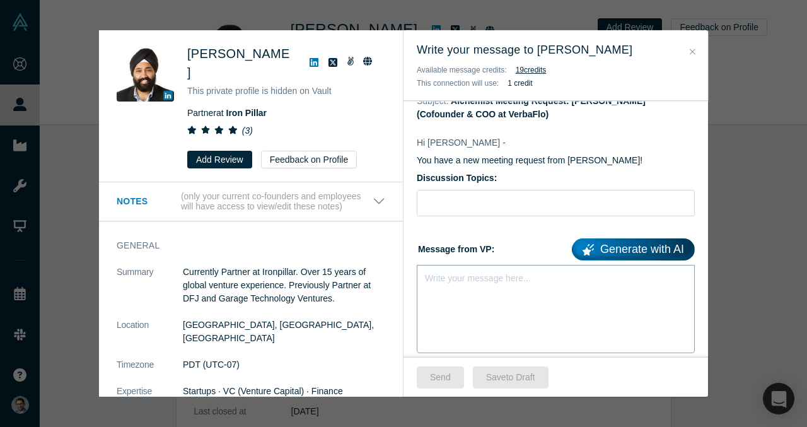
click at [477, 284] on div "Write your message here..." at bounding box center [478, 278] width 106 height 13
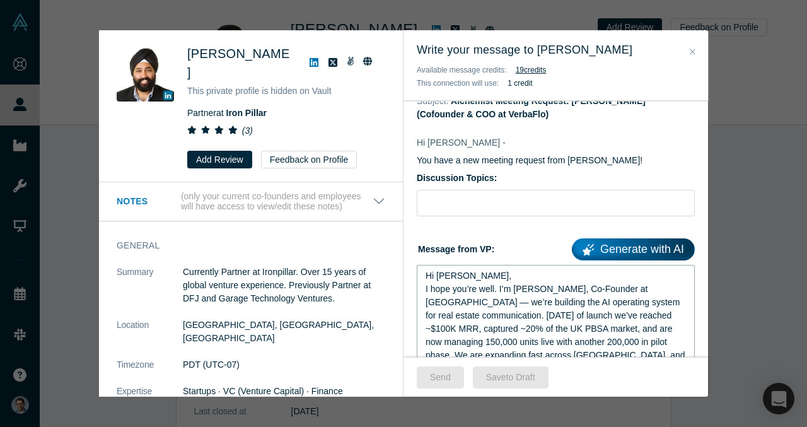
click at [480, 275] on div "Hi Mohanjit," at bounding box center [556, 275] width 261 height 13
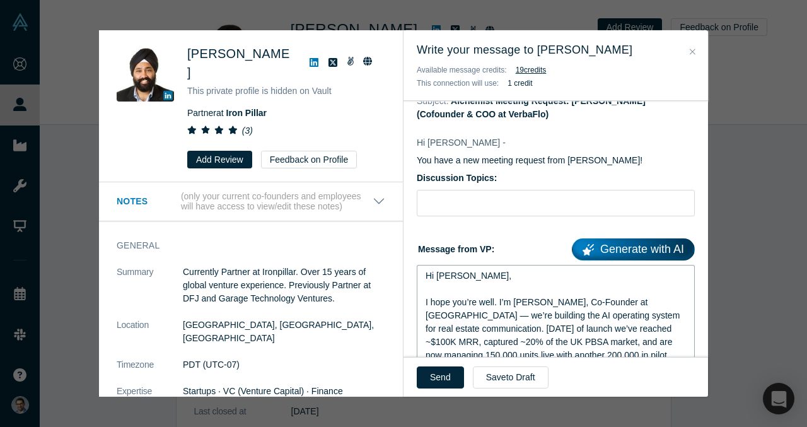
scroll to position [87, 0]
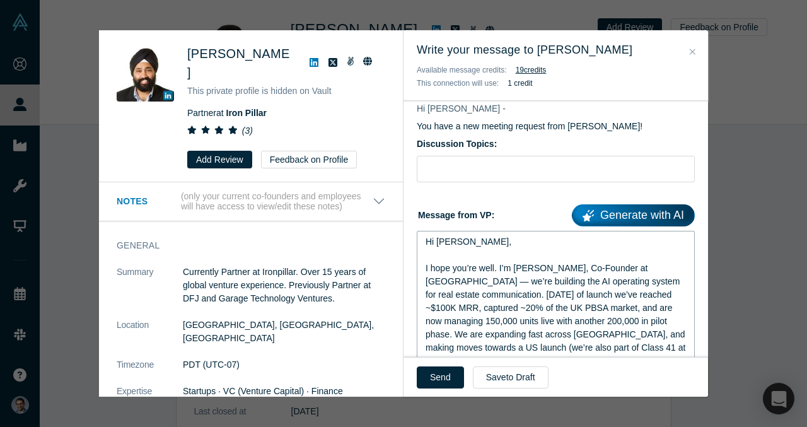
click at [657, 267] on span "I hope you’re well. I’m VP Singh, Co-Founder at VerbaFlo — we’re building the A…" at bounding box center [557, 314] width 262 height 103
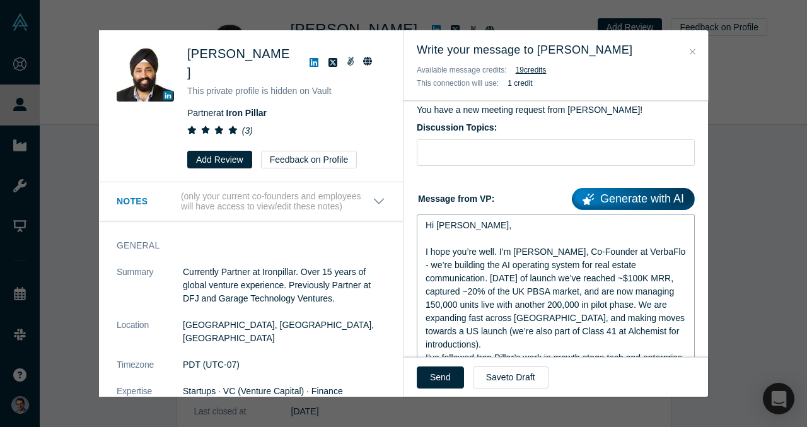
scroll to position [106, 0]
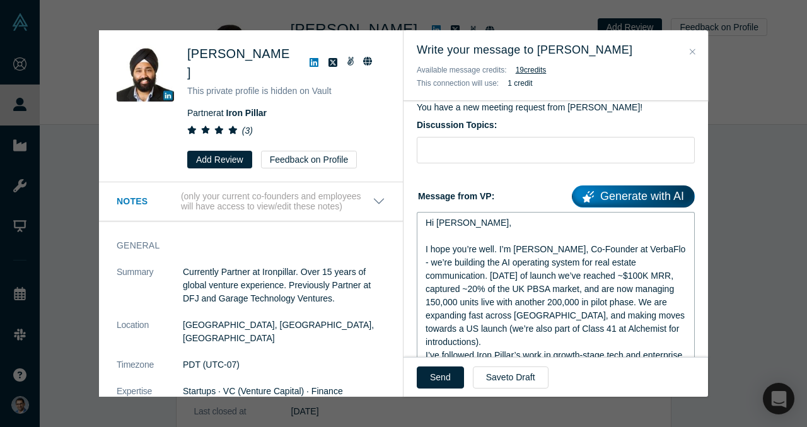
click at [659, 331] on div "I hope you’re well. I’m VP Singh, Co-Founder at VerbaFlo - we’re building the A…" at bounding box center [556, 296] width 261 height 106
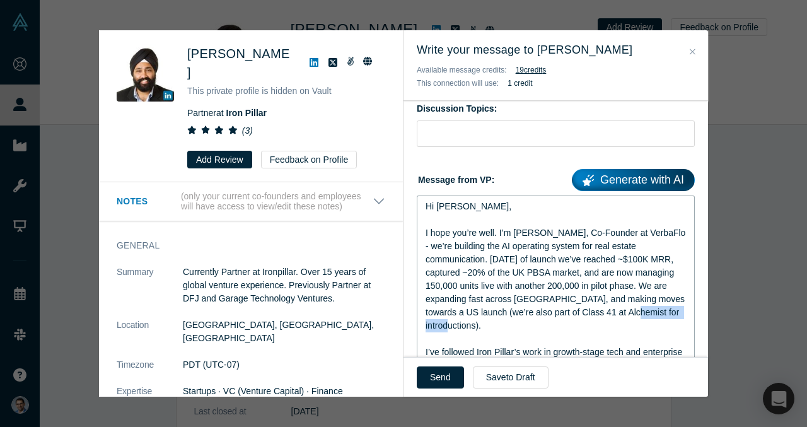
drag, startPoint x: 587, startPoint y: 313, endPoint x: 649, endPoint y: 310, distance: 62.5
click at [649, 310] on span "I hope you’re well. I’m VP Singh, Co-Founder at VerbaFlo - we’re building the A…" at bounding box center [557, 279] width 262 height 103
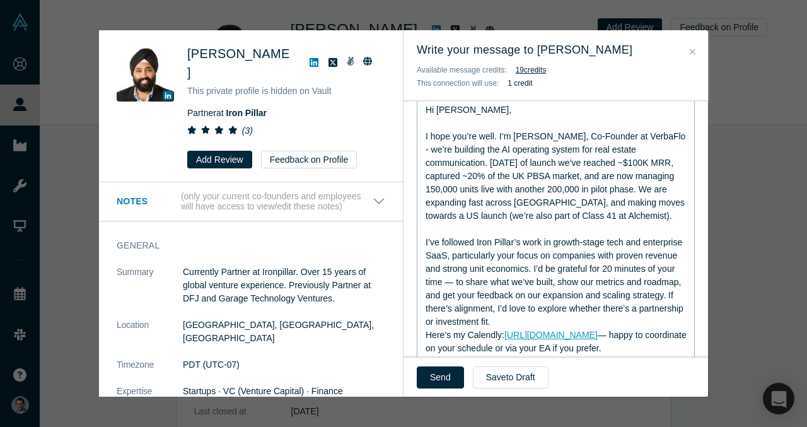
scroll to position [219, 0]
click at [527, 322] on div "I’ve followed Iron Pillar’s work in growth-stage tech and enterprise SaaS, part…" at bounding box center [556, 281] width 261 height 93
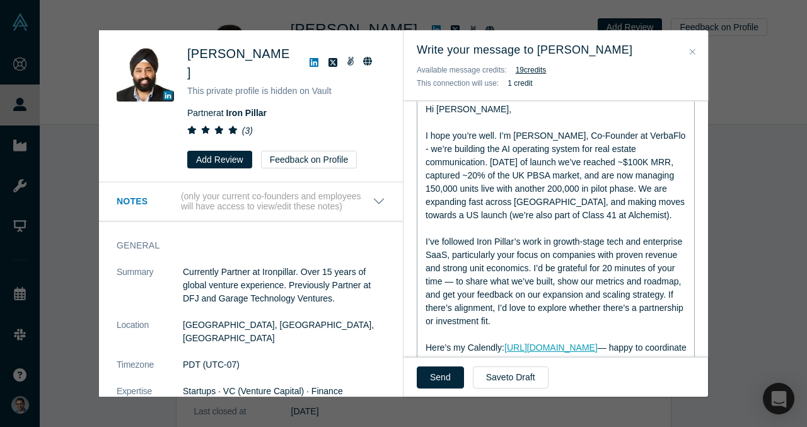
click at [451, 282] on span "I’ve followed Iron Pillar’s work in growth-stage tech and enterprise SaaS, part…" at bounding box center [556, 281] width 260 height 90
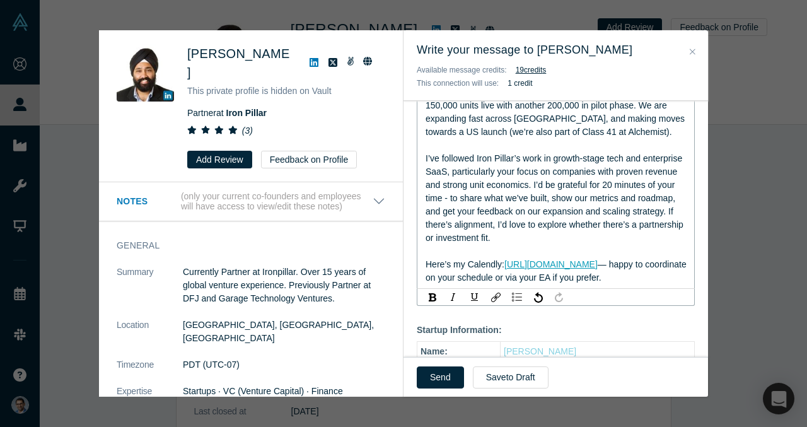
scroll to position [315, 0]
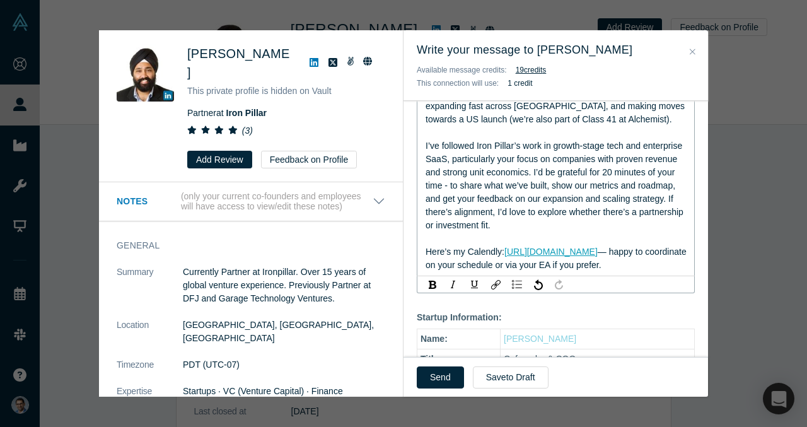
click at [640, 253] on span "— happy to coordinate on your schedule or via your EA if you prefer." at bounding box center [558, 258] width 264 height 23
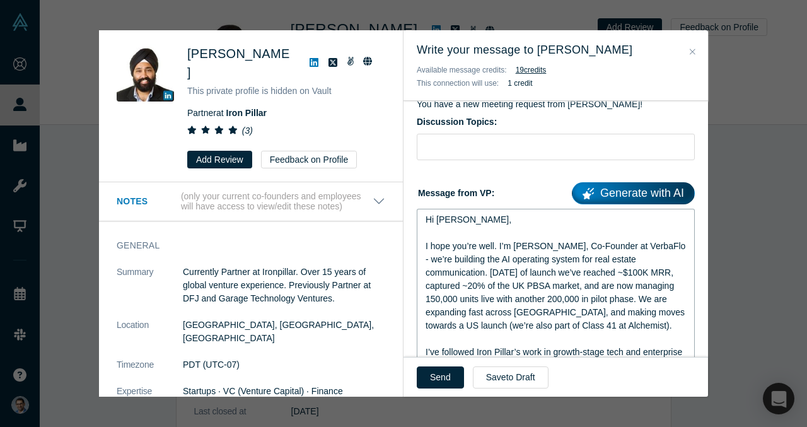
scroll to position [94, 0]
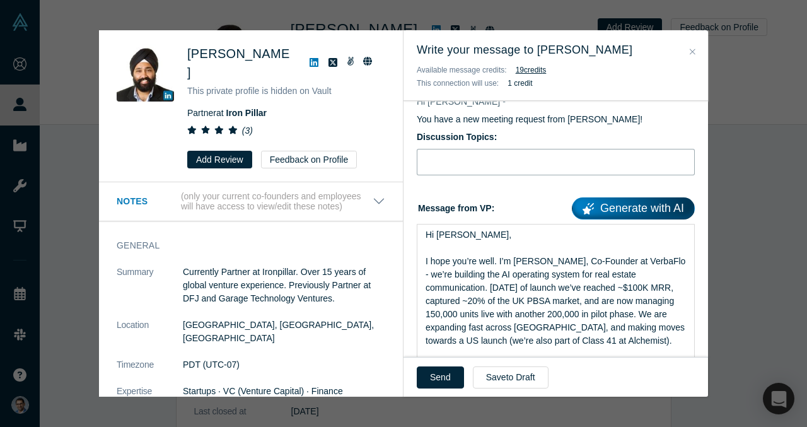
click at [481, 173] on input "Discussion Topics:" at bounding box center [556, 162] width 278 height 26
paste input "Europe’s fastest-growing Proptech (150k units, EliseAI competitor)"
click at [562, 163] on input "Europe’s fastest-growing Proptech (150k units, EliseAI competitor)" at bounding box center [556, 162] width 278 height 26
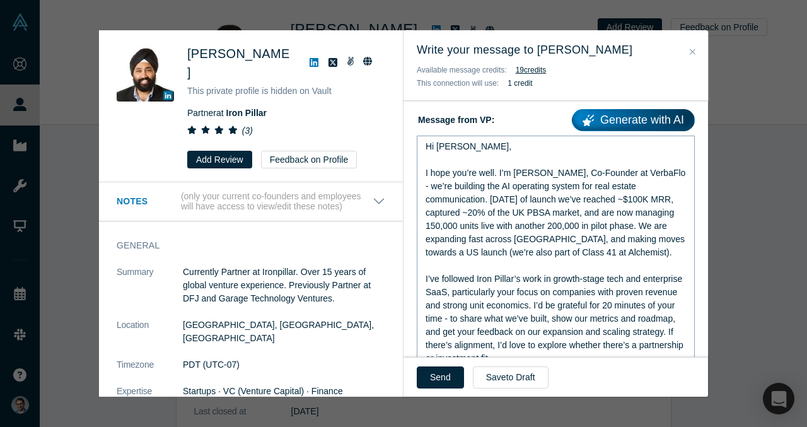
scroll to position [189, 0]
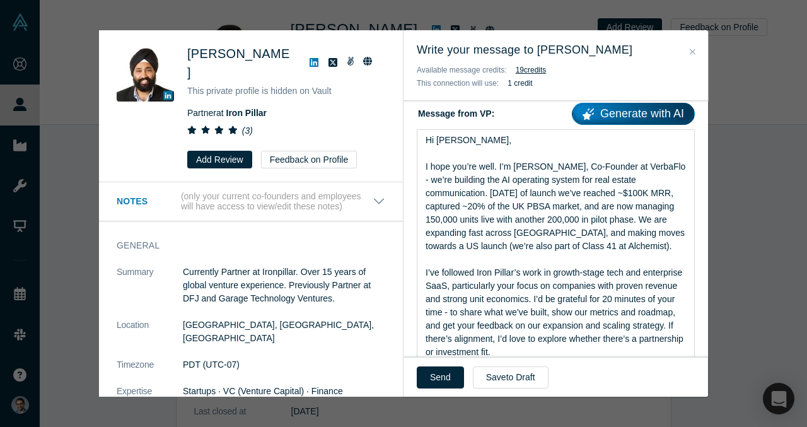
type input "Europe’s fastest-growing Proptech by Indian Founders (150k units, EliseAI compe…"
click at [532, 190] on span "I hope you’re well. I’m VP Singh, Co-Founder at VerbaFlo - we’re building the A…" at bounding box center [557, 206] width 262 height 90
click at [531, 209] on span "I hope you’re well. I’m VP Singh, Co-Founder at VerbaFlo - we’re building the A…" at bounding box center [557, 206] width 262 height 90
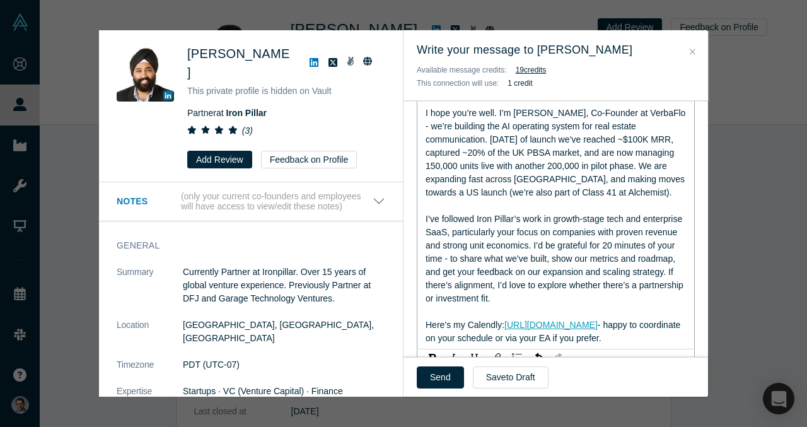
scroll to position [240, 0]
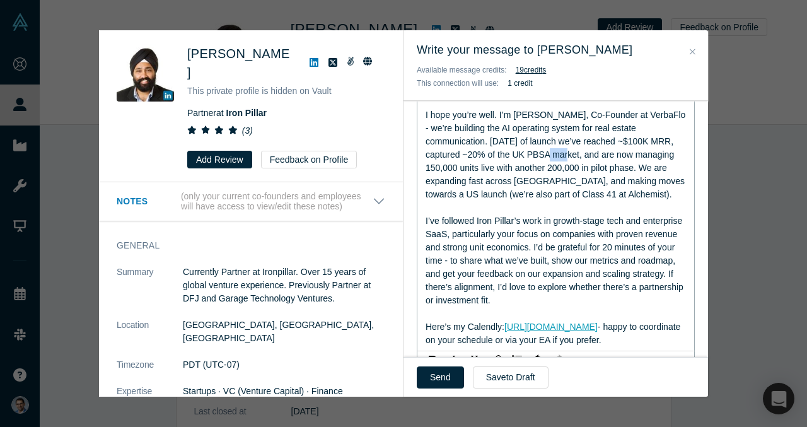
drag, startPoint x: 515, startPoint y: 154, endPoint x: 493, endPoint y: 153, distance: 21.5
click at [493, 153] on span "I hope you’re well. I’m VP Singh, Co-Founder at VerbaFlo - we’re building the A…" at bounding box center [557, 155] width 262 height 90
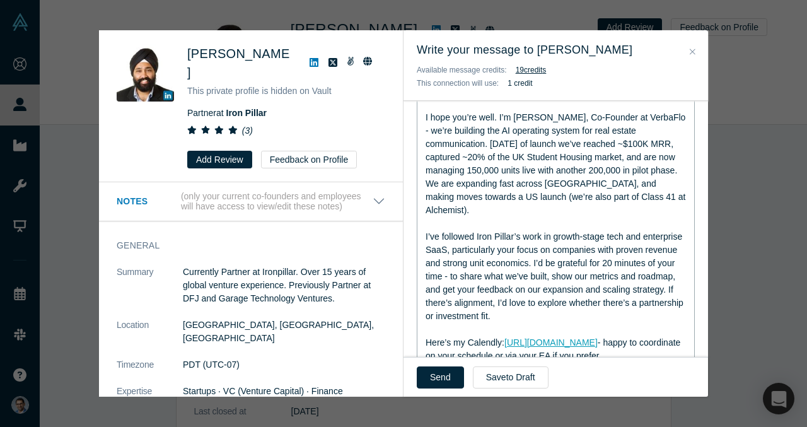
scroll to position [236, 0]
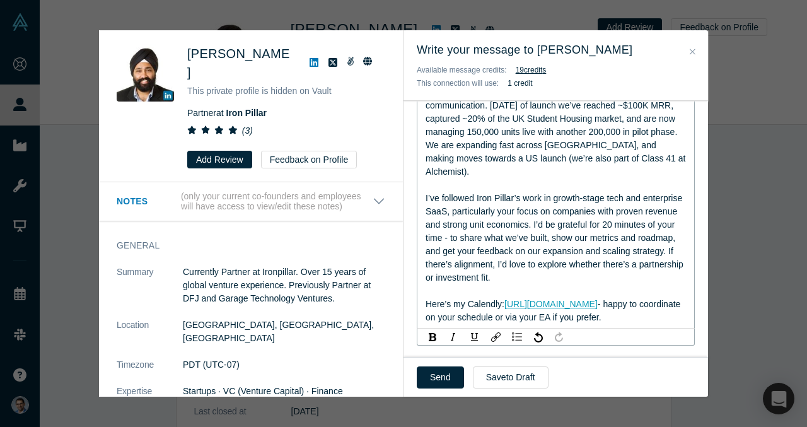
click at [503, 193] on span "I’ve followed Iron Pillar’s work in growth-stage tech and enterprise SaaS, part…" at bounding box center [556, 238] width 260 height 90
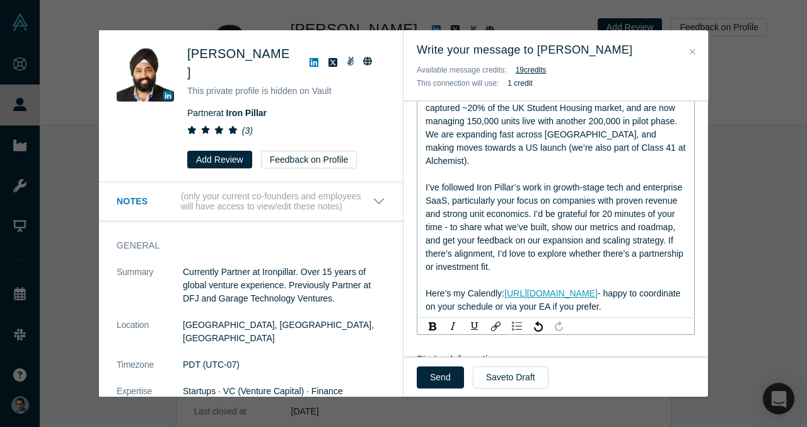
scroll to position [288, 0]
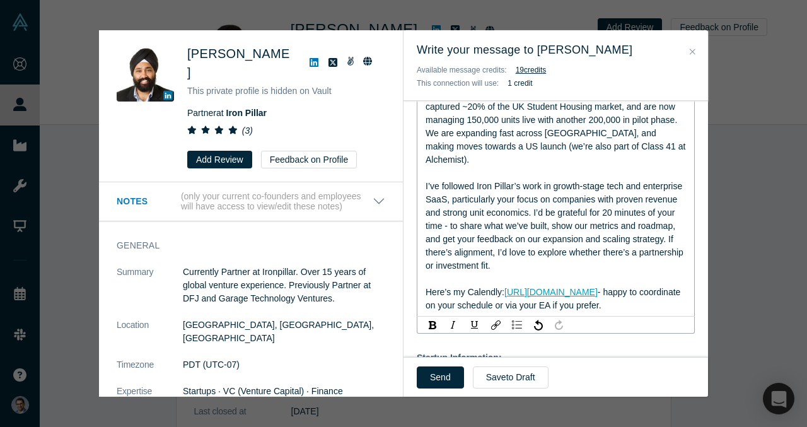
click at [503, 189] on span "I’ve followed Iron Pillar’s work in growth-stage tech and enterprise SaaS, part…" at bounding box center [556, 226] width 260 height 90
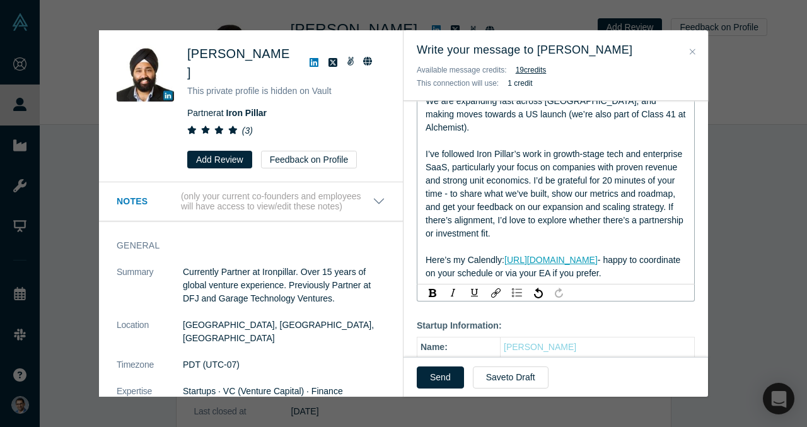
scroll to position [323, 0]
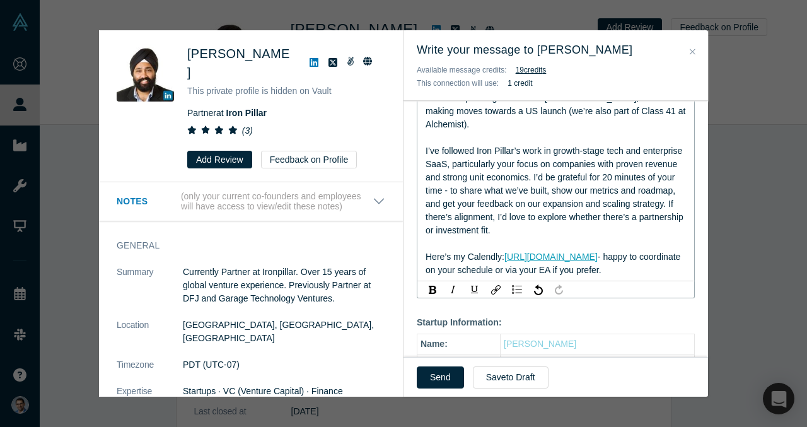
click at [521, 219] on div "I’ve followed Iron Pillar’s work in growth-stage tech and enterprise SaaS, part…" at bounding box center [556, 190] width 261 height 93
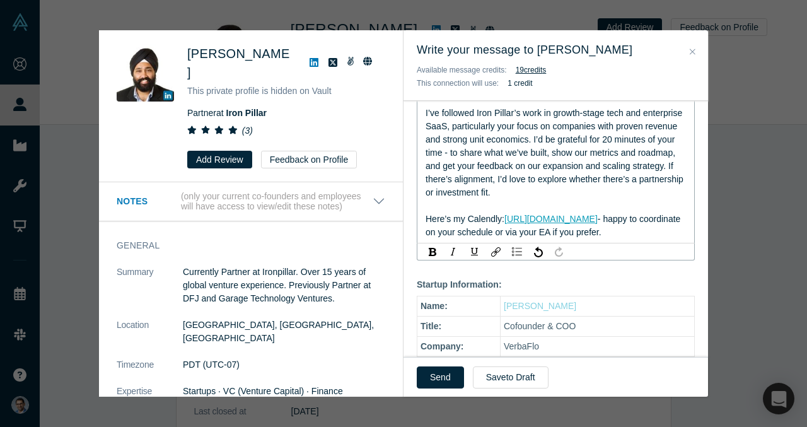
click at [521, 219] on span "- happy to coordinate on your schedule or via your EA if you prefer." at bounding box center [554, 225] width 257 height 23
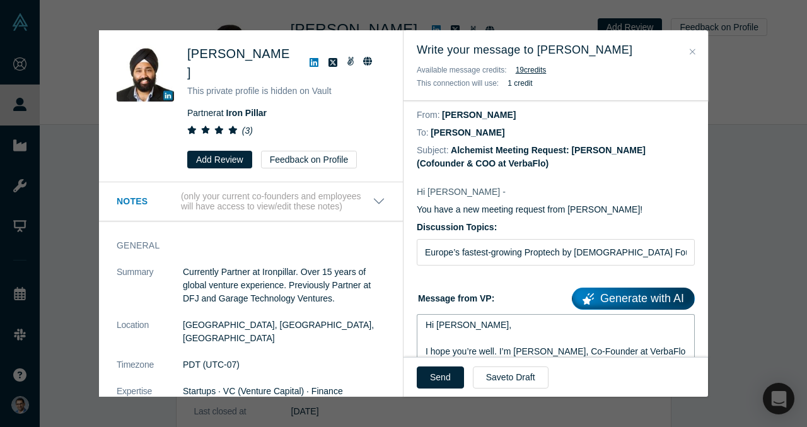
scroll to position [0, 0]
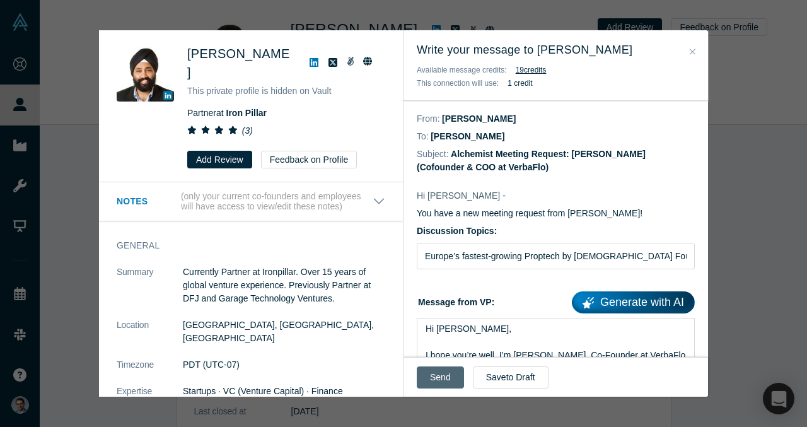
click at [442, 378] on button "Send" at bounding box center [440, 377] width 47 height 22
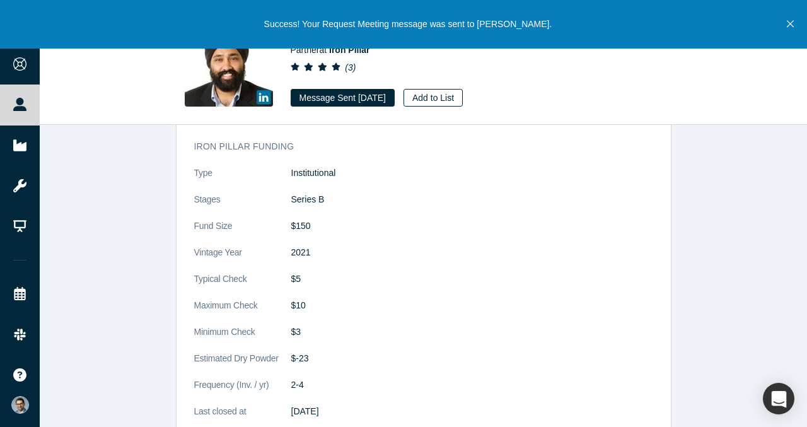
click at [462, 98] on button "Add to List" at bounding box center [433, 98] width 59 height 18
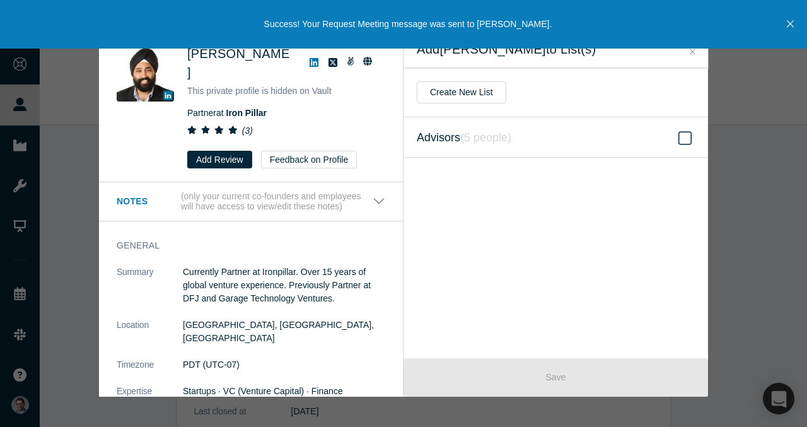
click at [492, 143] on icon "( 5 people )" at bounding box center [485, 137] width 51 height 13
click at [0, 0] on input "Advisors ( 5 people )" at bounding box center [0, 0] width 0 height 0
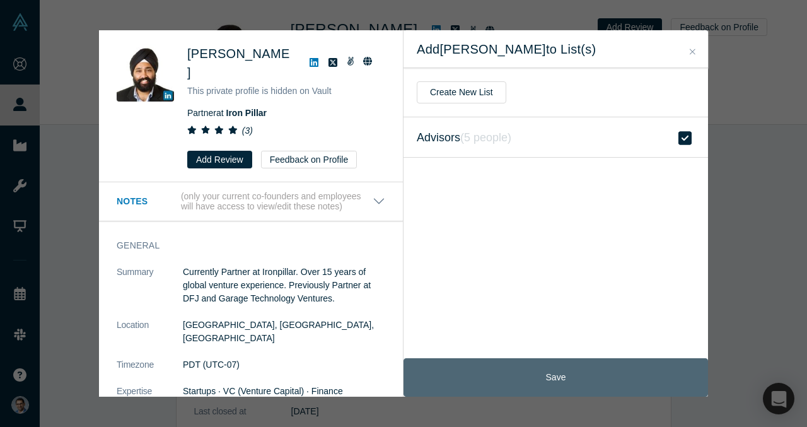
click at [516, 363] on button "Save" at bounding box center [556, 377] width 305 height 38
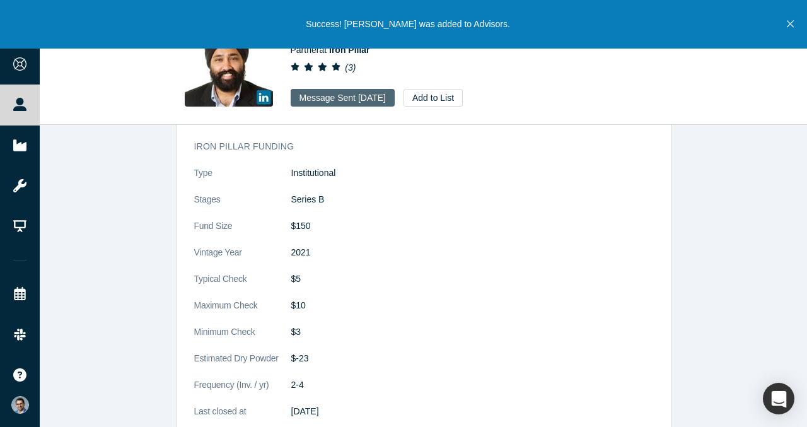
click at [371, 102] on button "Message Sent Sep 21, 2025" at bounding box center [343, 98] width 104 height 18
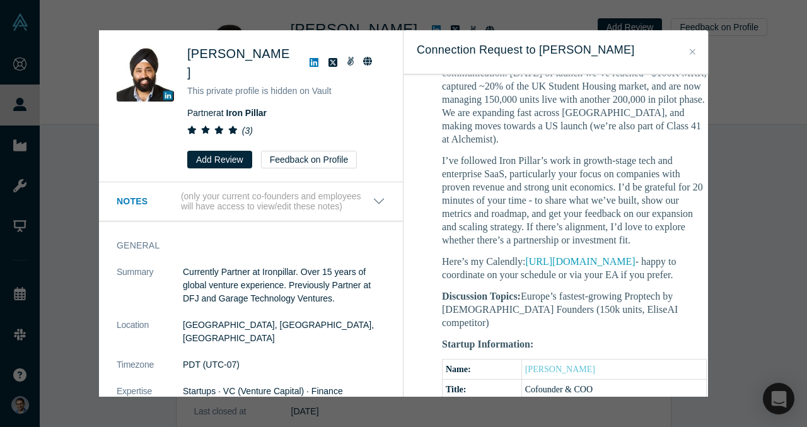
scroll to position [381, 0]
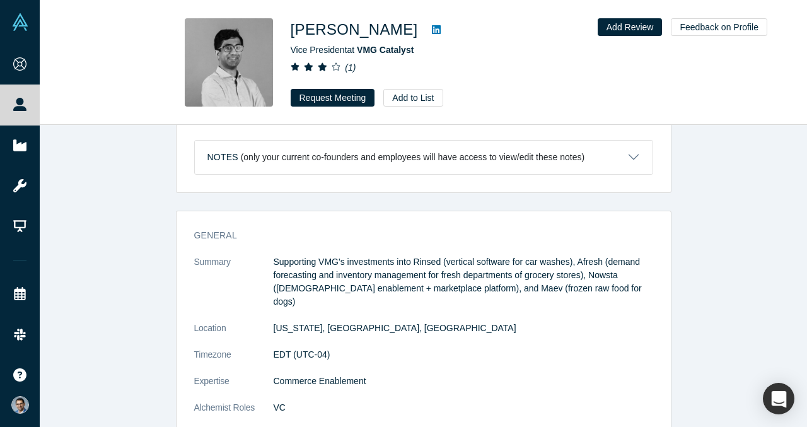
scroll to position [13, 0]
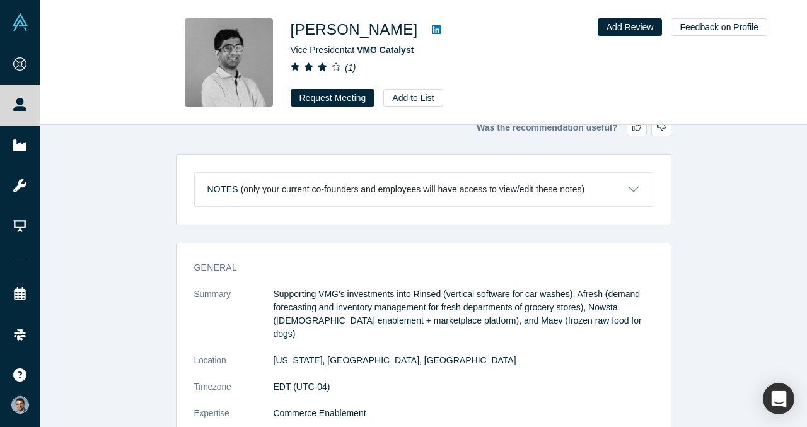
click at [432, 32] on icon at bounding box center [436, 29] width 9 height 9
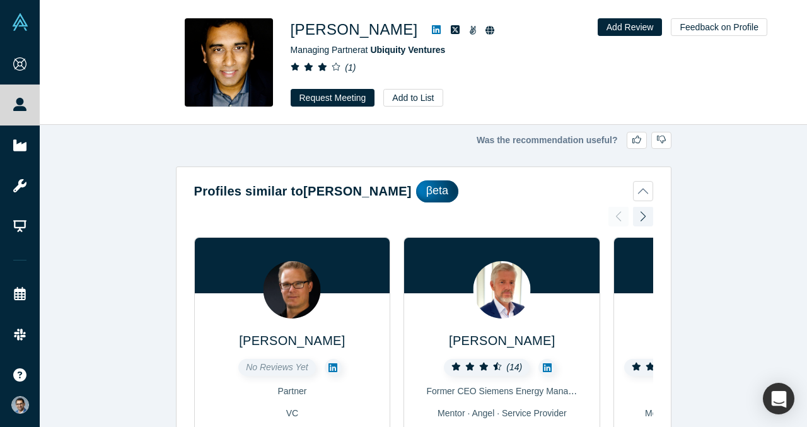
click at [644, 187] on button "Profiles similar to [PERSON_NAME] βeta" at bounding box center [423, 191] width 459 height 22
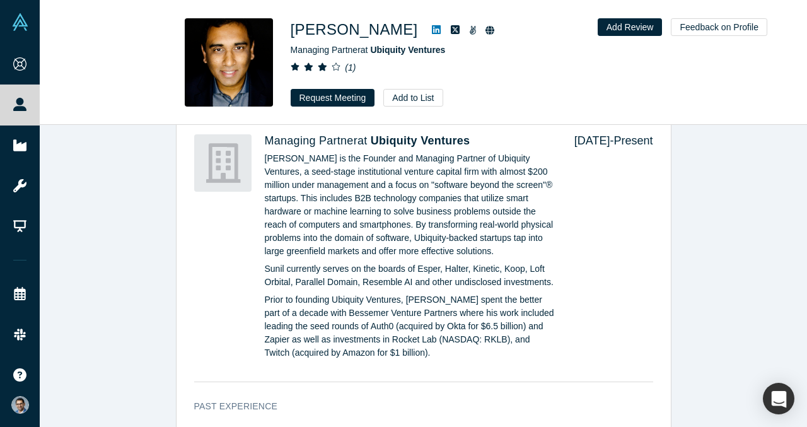
scroll to position [675, 0]
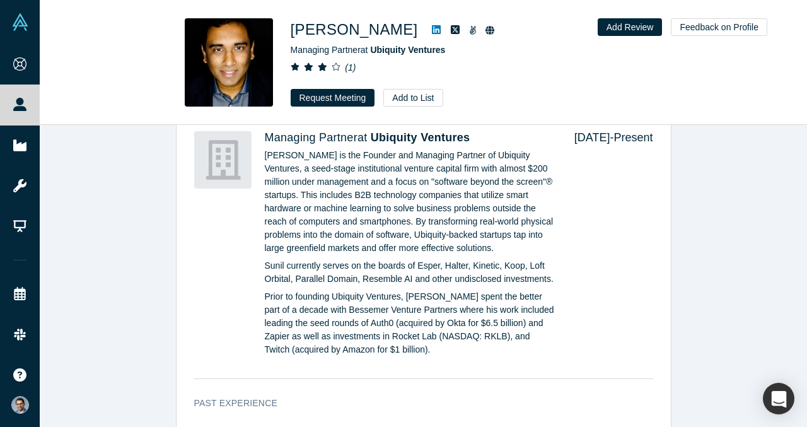
click at [427, 29] on link at bounding box center [436, 29] width 19 height 15
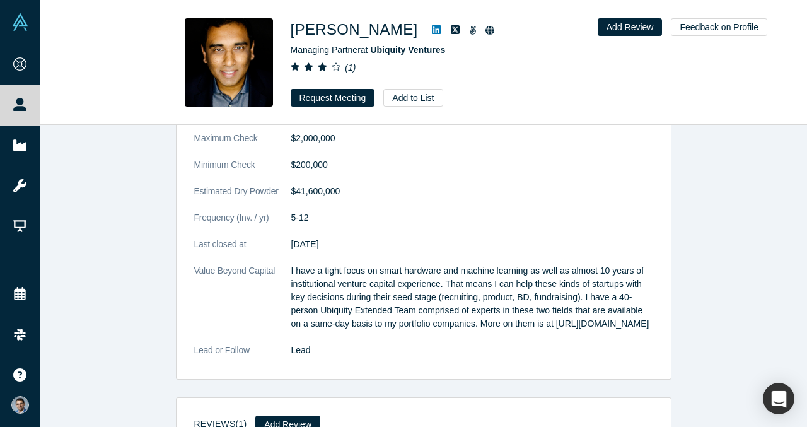
scroll to position [1802, 0]
click at [554, 120] on dd "$1,500,000" at bounding box center [472, 113] width 362 height 13
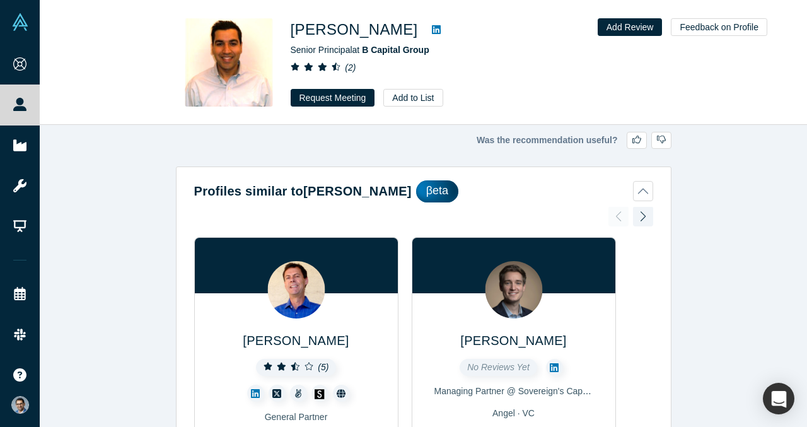
click at [639, 193] on button "Profiles similar to [PERSON_NAME] βeta" at bounding box center [423, 191] width 459 height 22
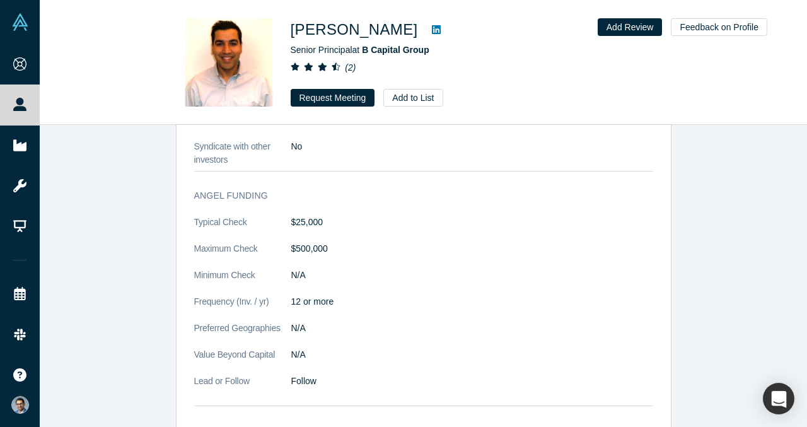
scroll to position [957, 0]
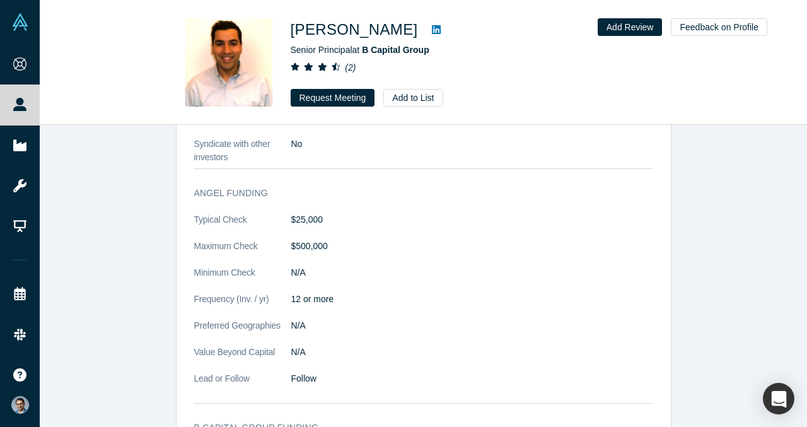
click at [516, 256] on dl "Typical Check $25,000 Maximum Check $500,000 Minimum Check N/A Frequency (Inv. …" at bounding box center [423, 305] width 459 height 185
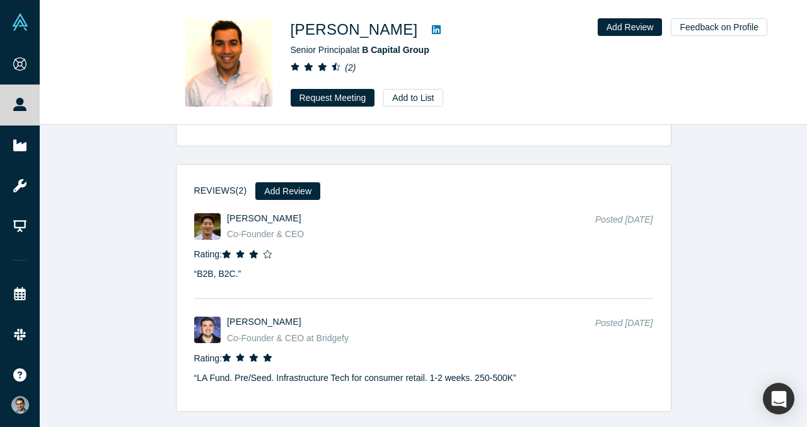
scroll to position [1588, 0]
